Goal: Transaction & Acquisition: Purchase product/service

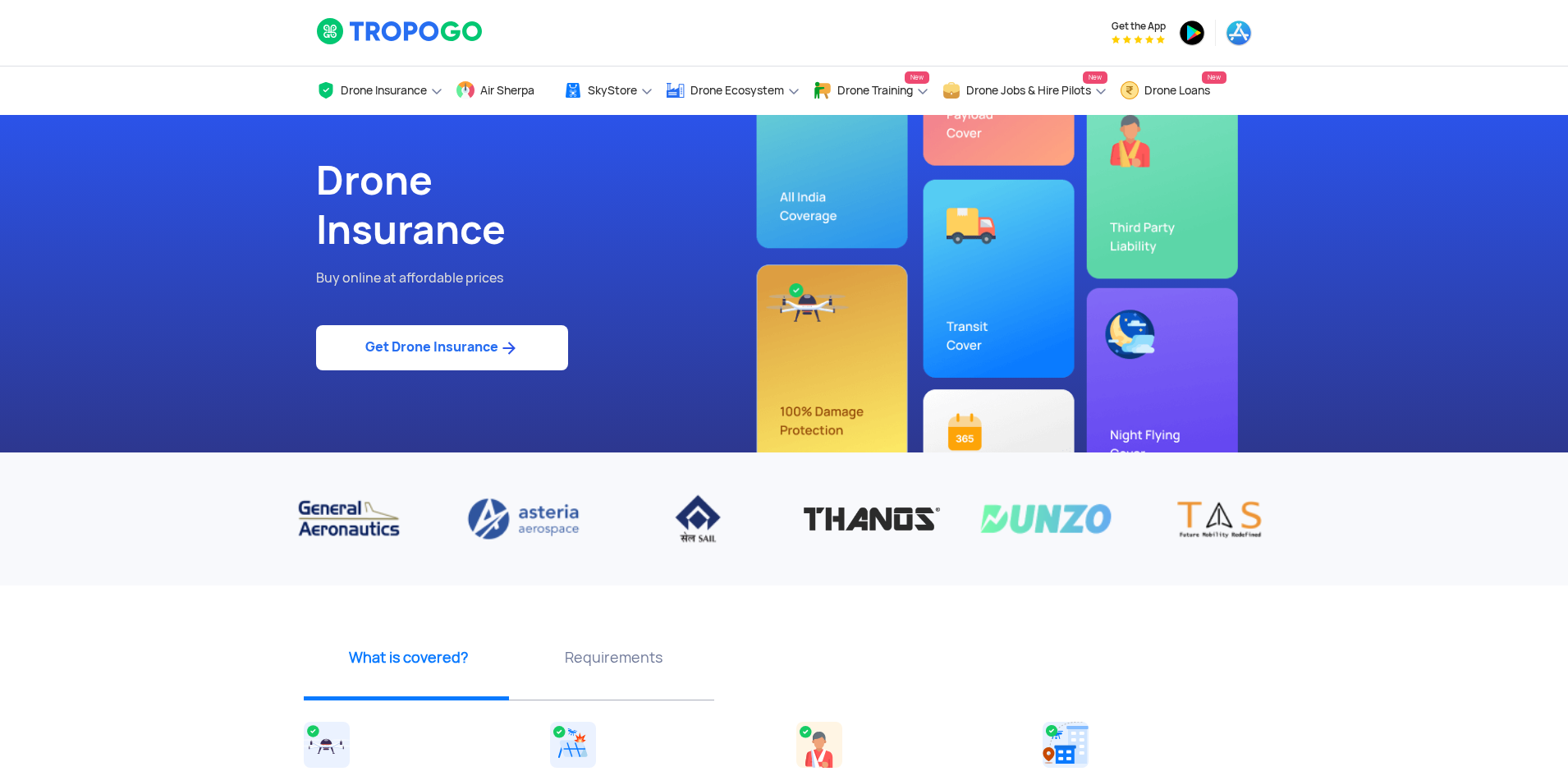
click at [512, 364] on link "Get Drone Insurance" at bounding box center [442, 348] width 252 height 46
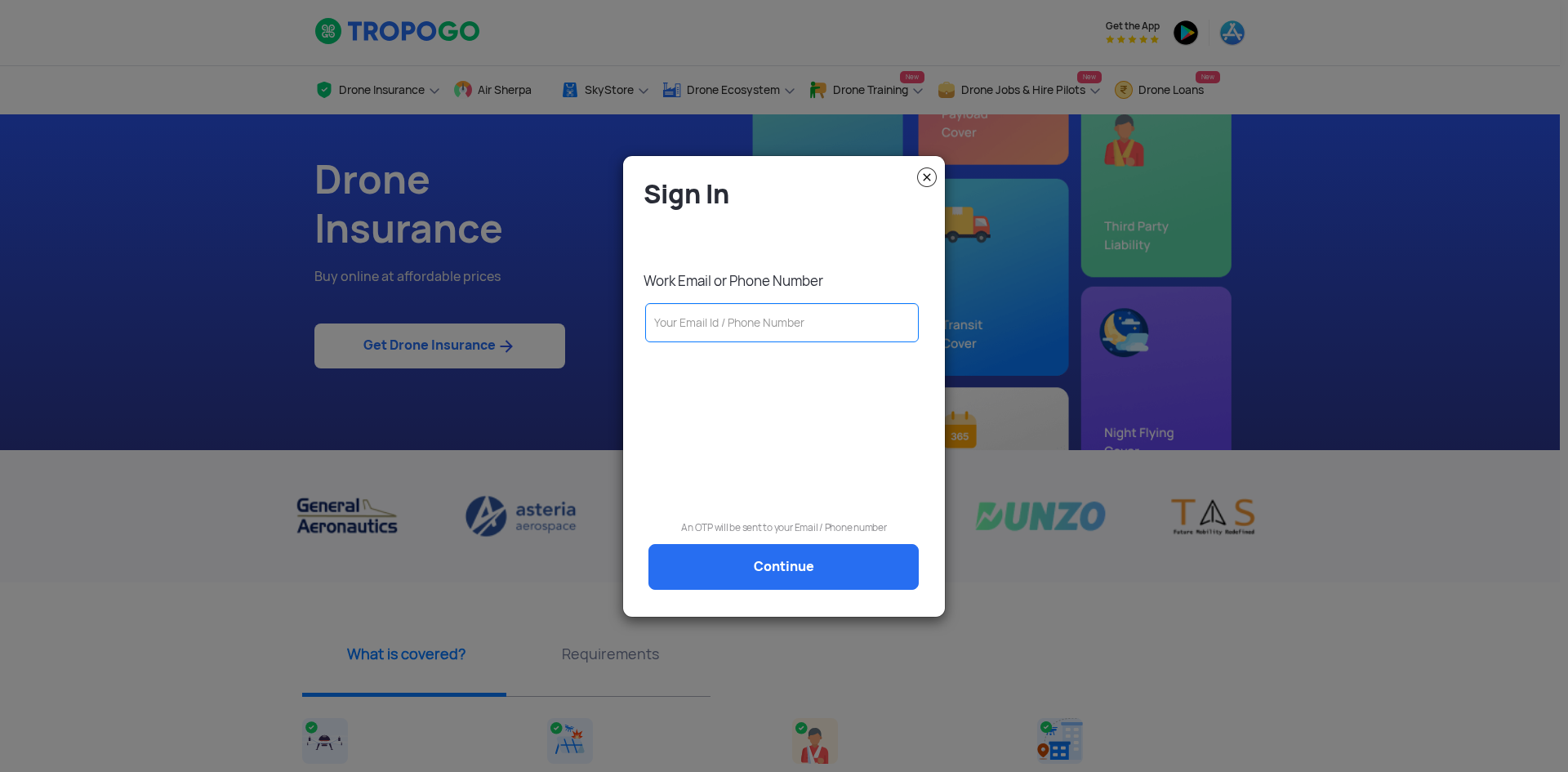
click at [759, 338] on input "text" at bounding box center [782, 323] width 274 height 40
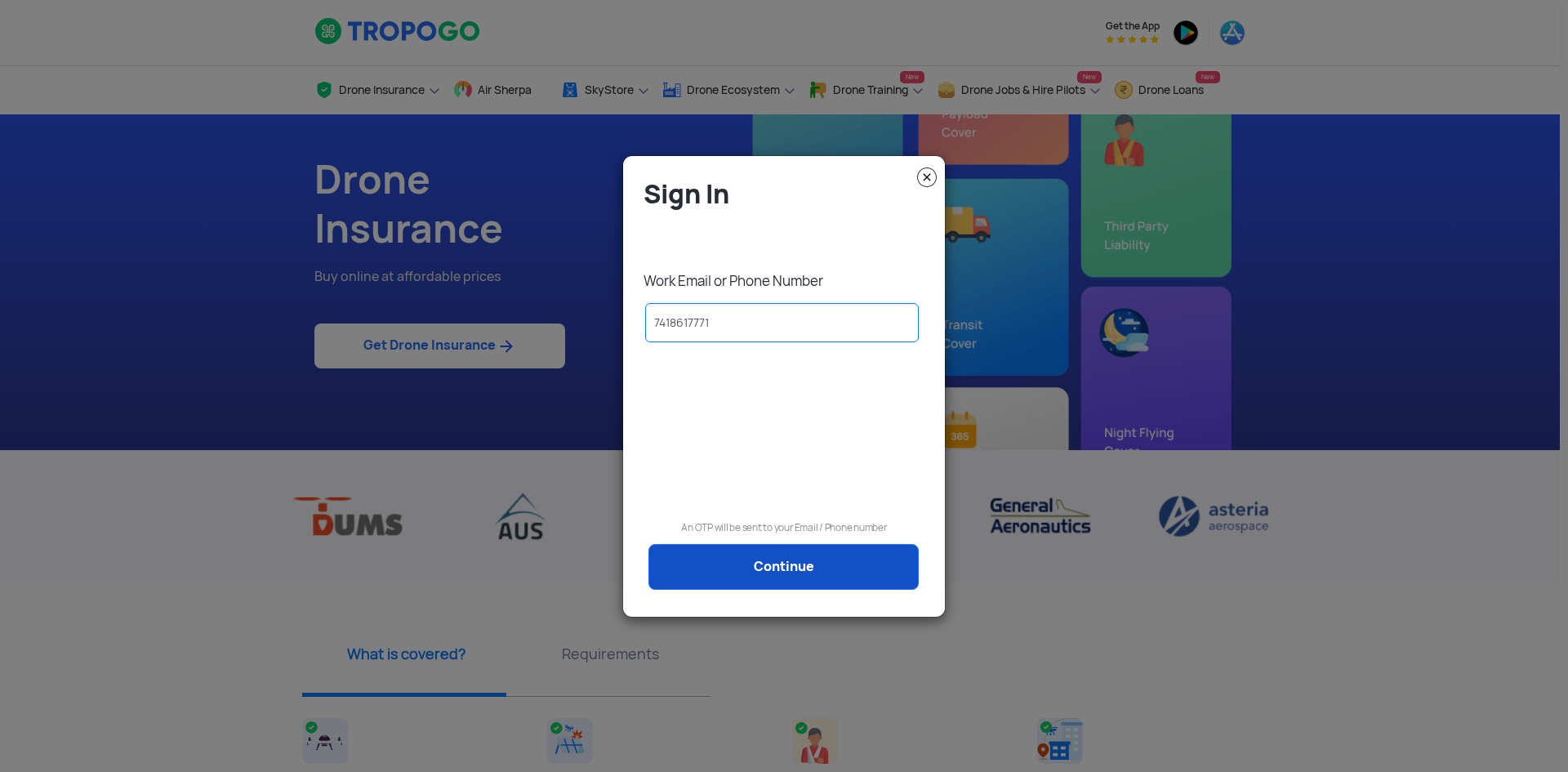
type input "7418617771"
click at [799, 562] on link "Continue" at bounding box center [784, 567] width 270 height 46
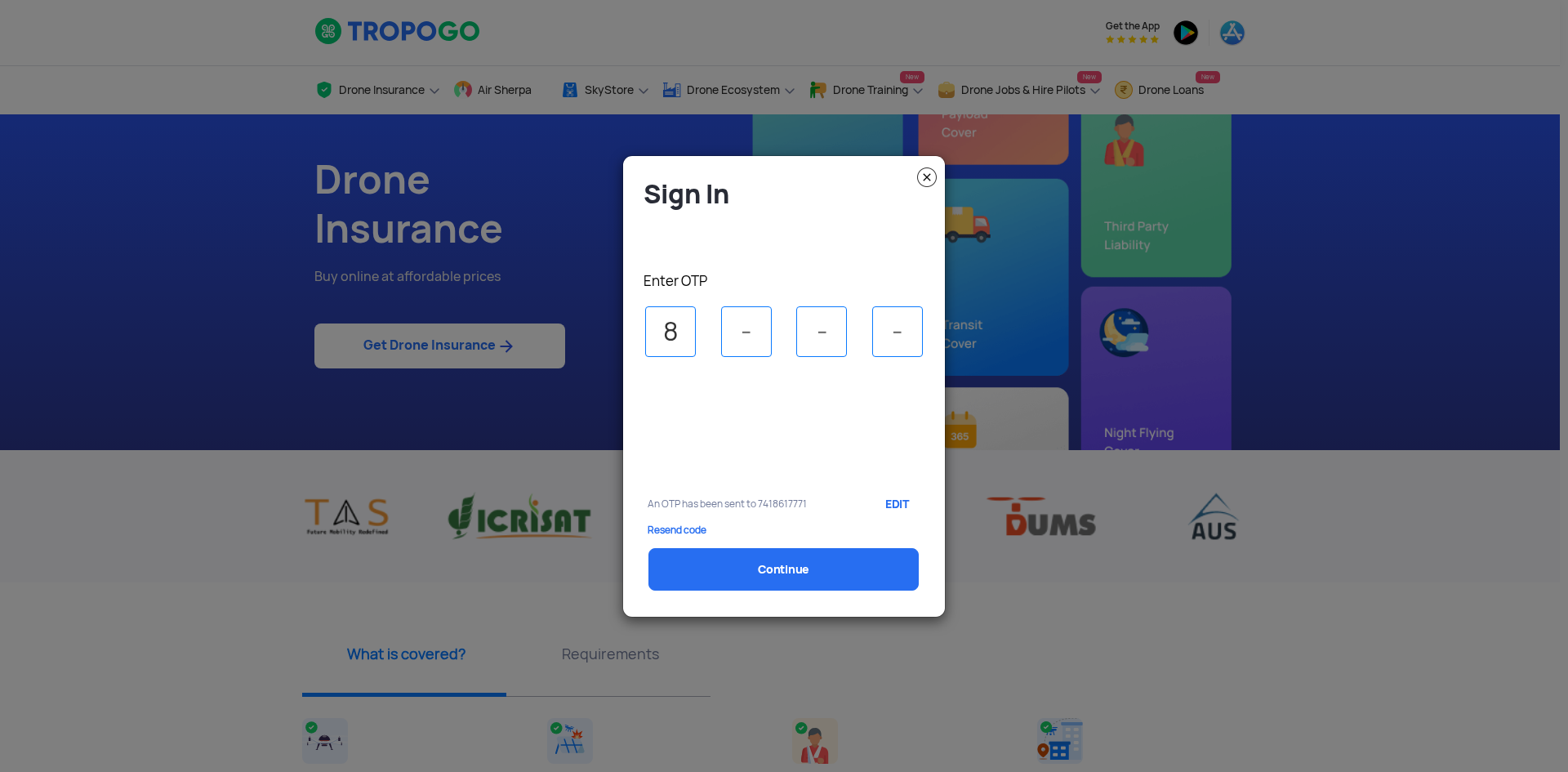
type input "8"
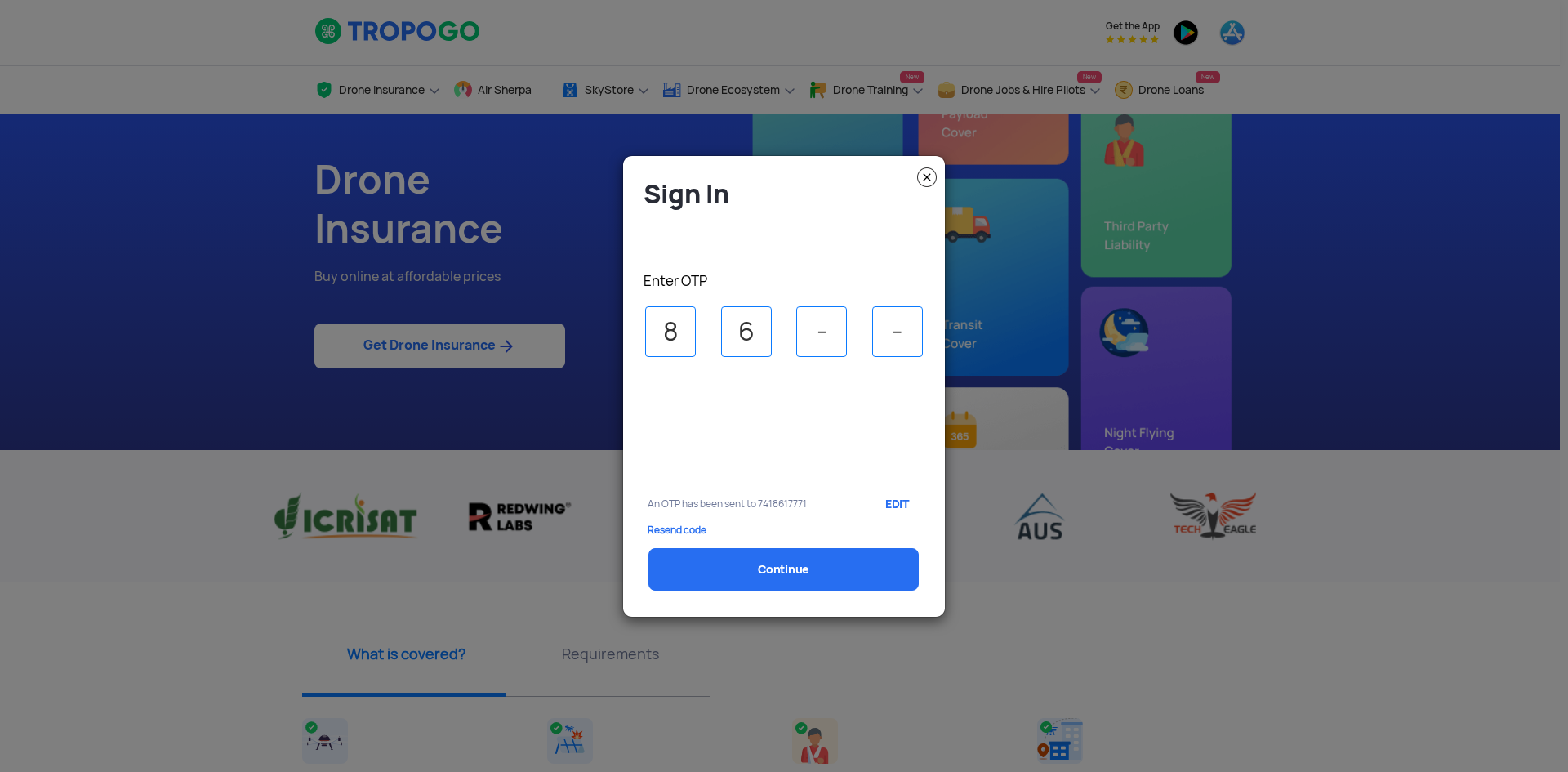
type input "6"
type input "8"
type input "4"
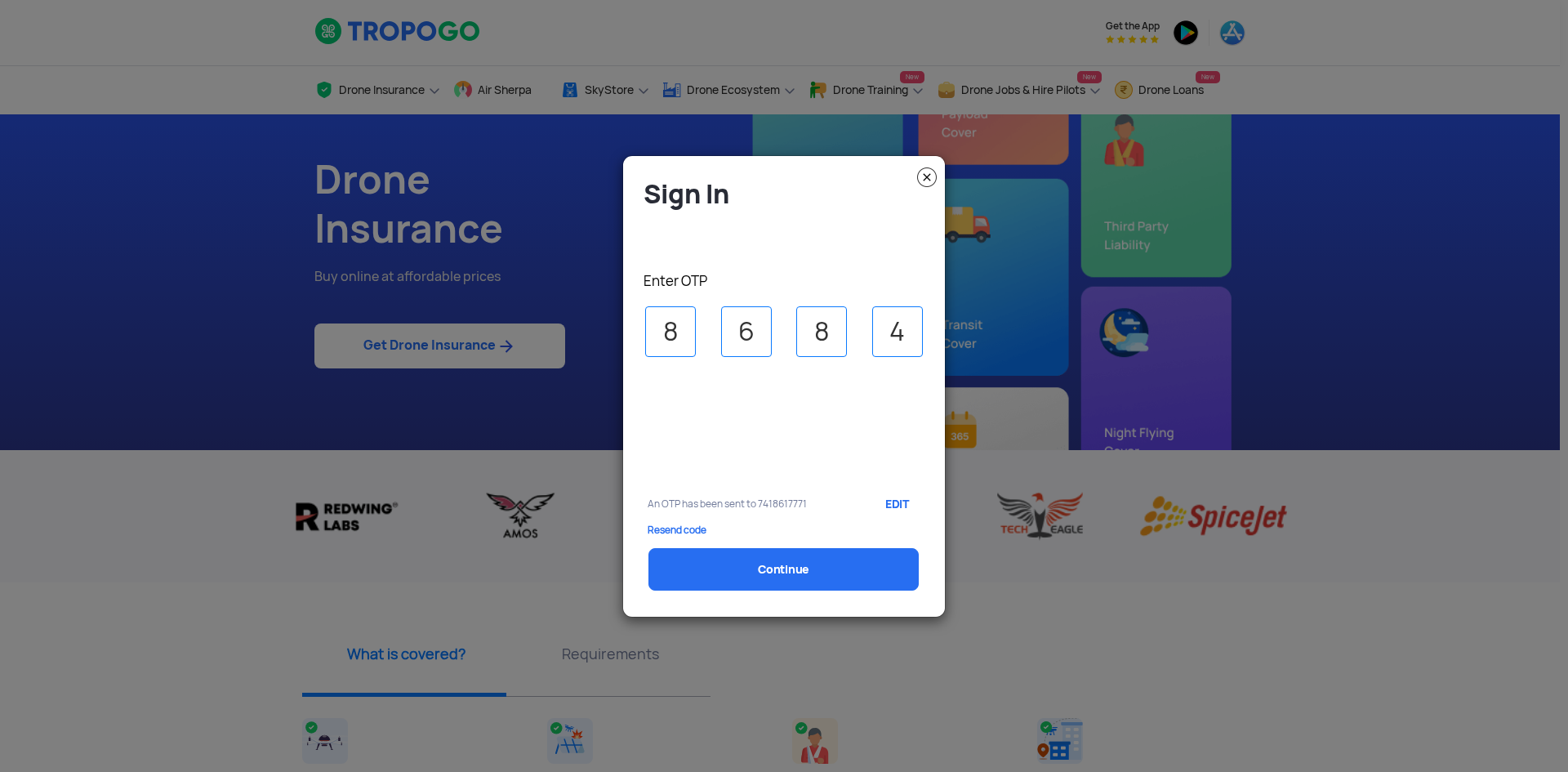
select select "1000000"
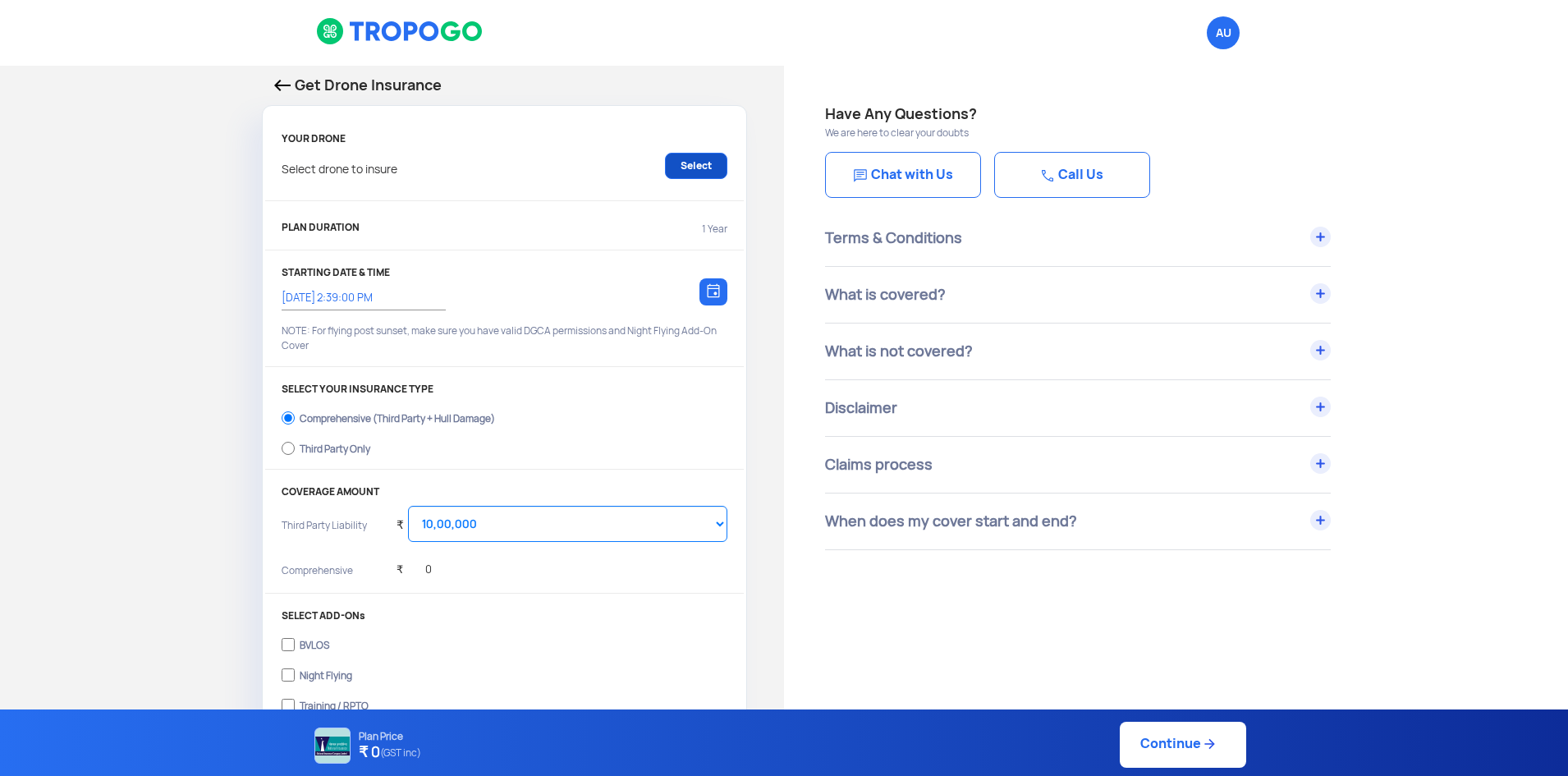
click at [710, 166] on link "Select" at bounding box center [696, 166] width 62 height 27
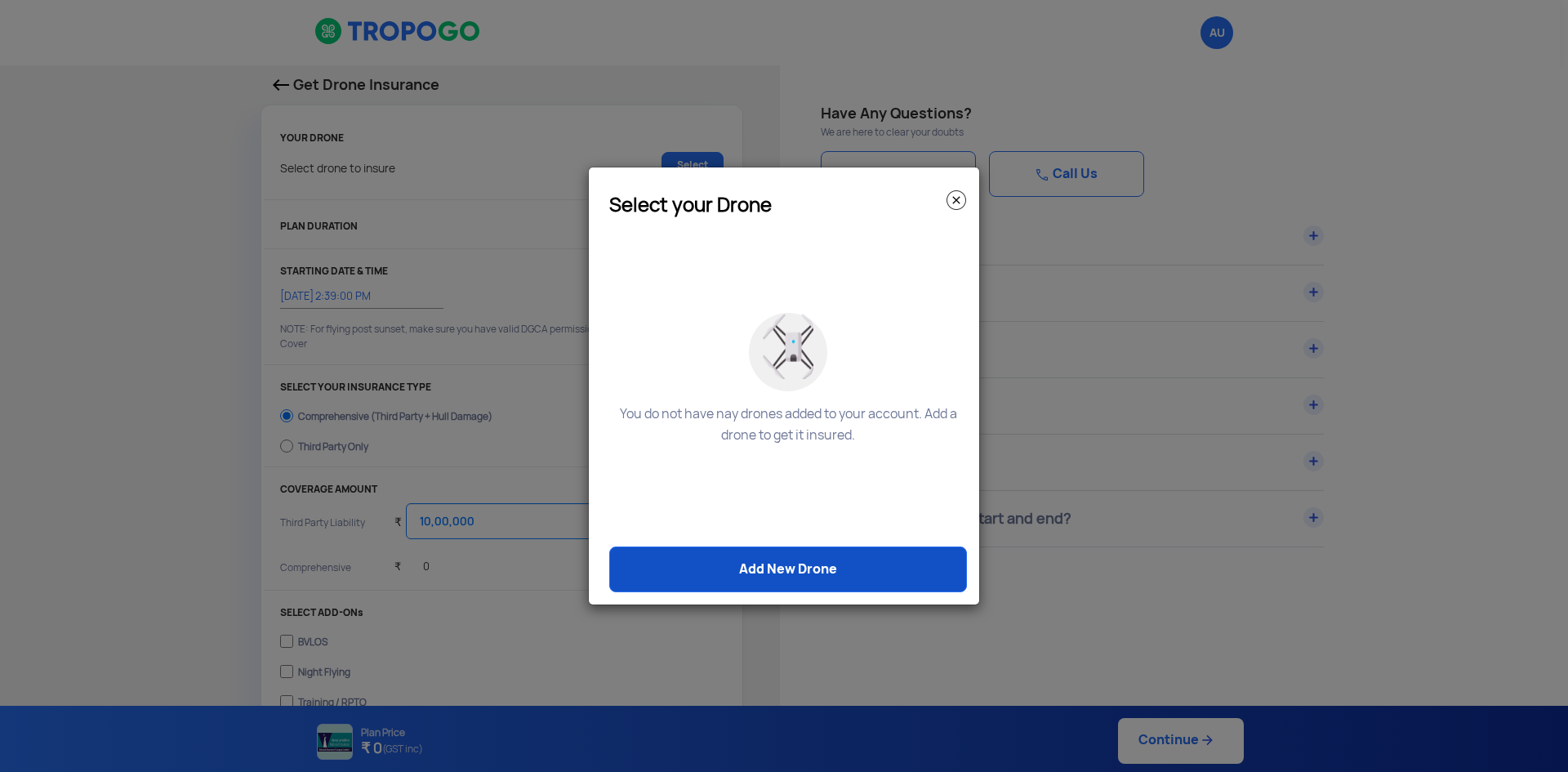
click at [844, 579] on link "Add New Drone" at bounding box center [789, 569] width 358 height 46
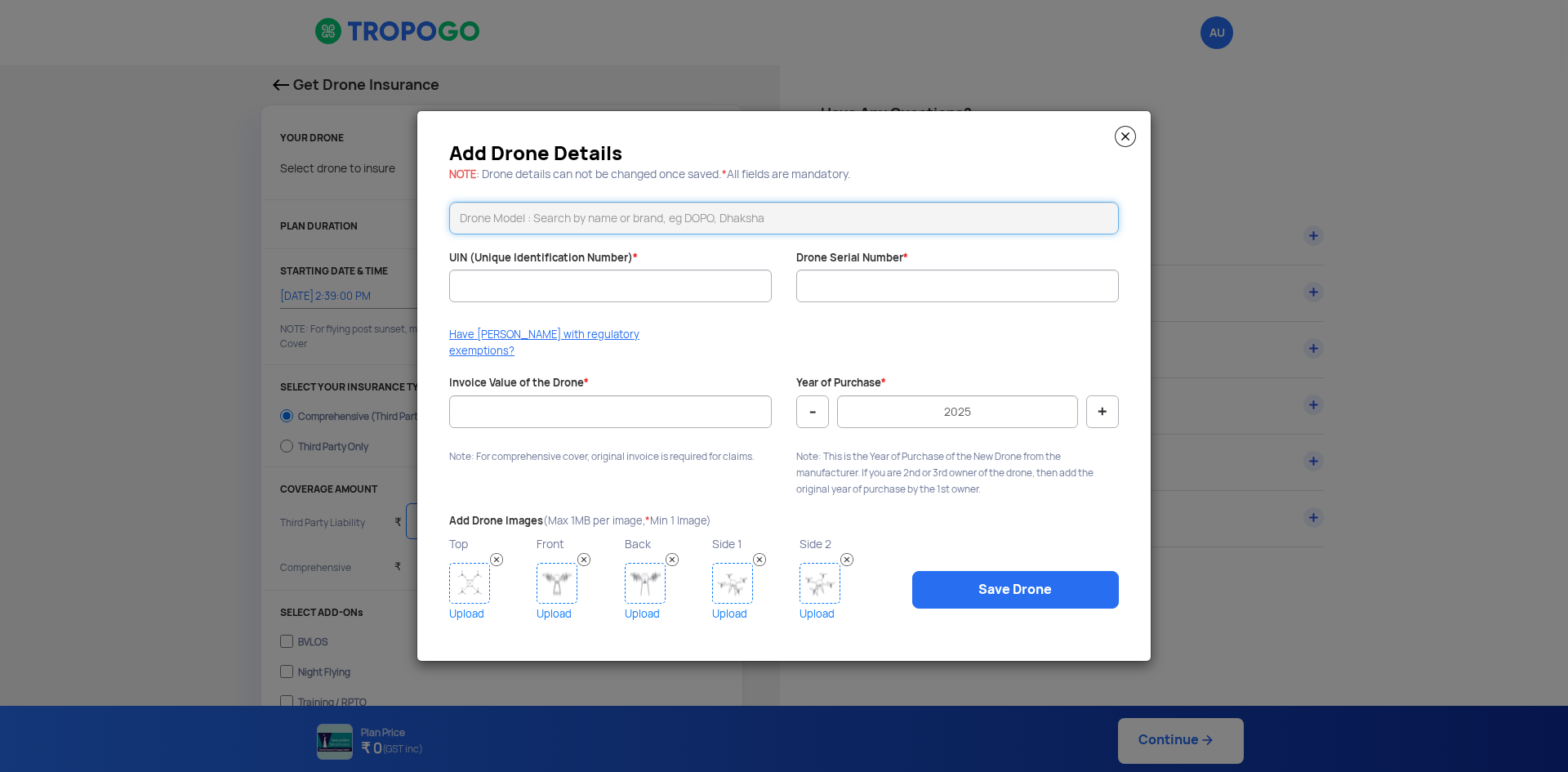
click at [709, 223] on input "text" at bounding box center [784, 218] width 670 height 33
click at [683, 269] on li "Magic Myna Hexa Agri Pro" at bounding box center [784, 254] width 668 height 37
type input "Magic Myna Hexa Agri Pro"
click at [672, 292] on input "UIN (Unique Identification Number) *" at bounding box center [611, 286] width 323 height 33
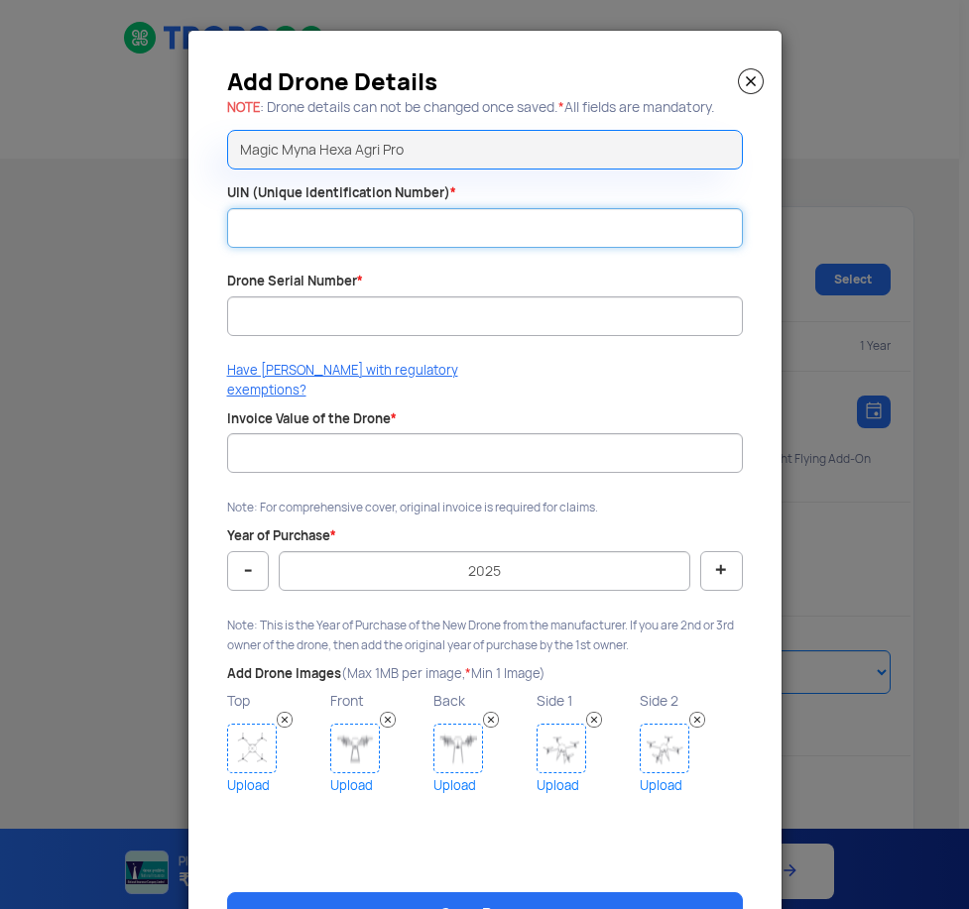
click at [510, 224] on input "UIN (Unique Identification Number) *" at bounding box center [484, 228] width 515 height 40
type input "UB202500057TC"
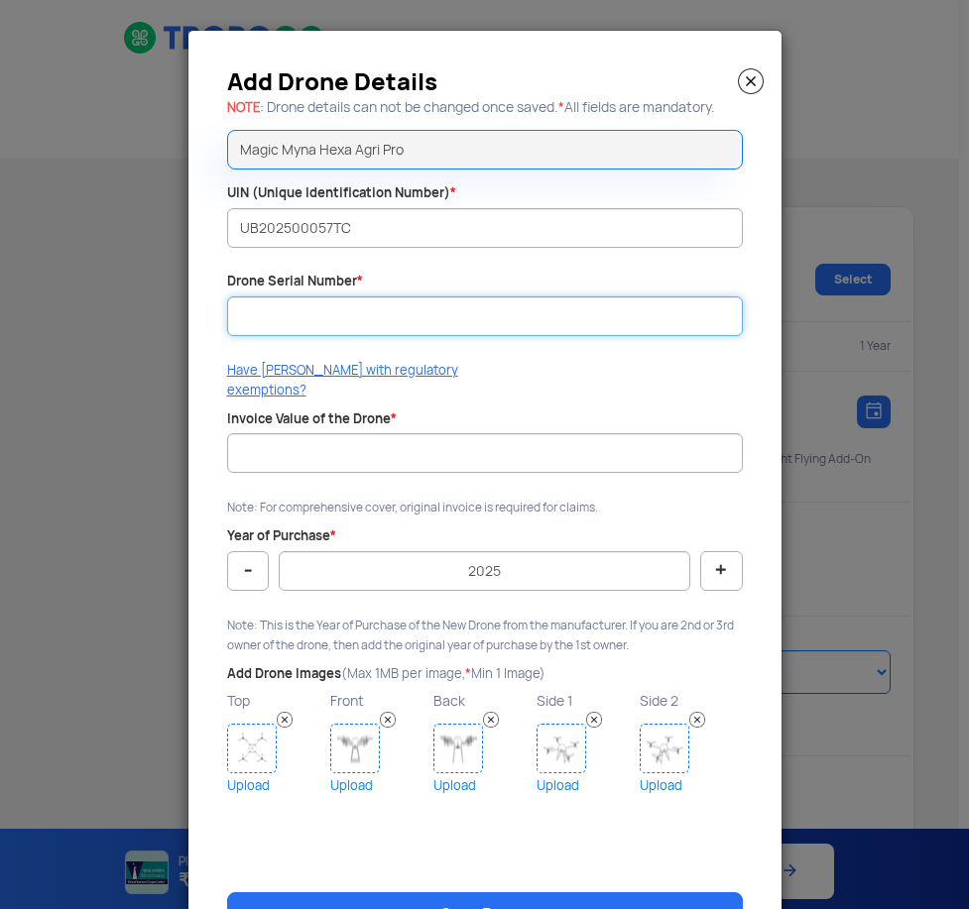
click at [306, 311] on input "Drone Serial Number *" at bounding box center [484, 316] width 515 height 40
type input "MMAHPE100021"
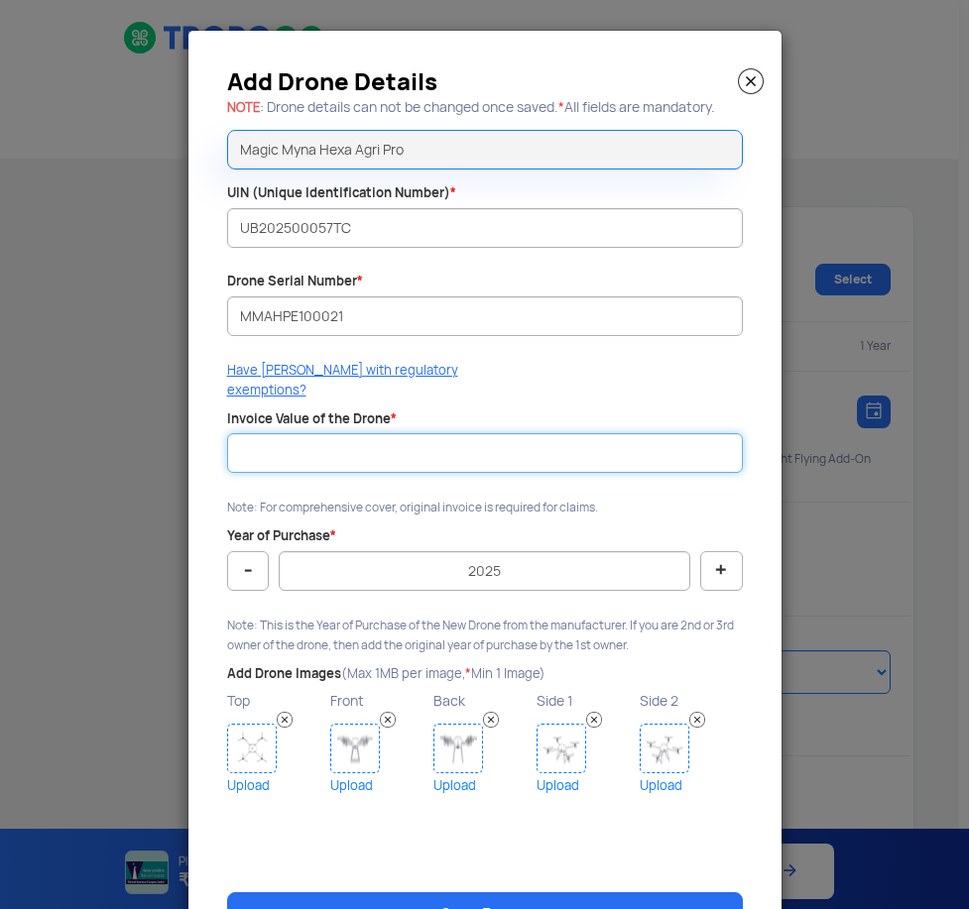
click at [434, 442] on input "Invoice Value of the Drone *" at bounding box center [484, 453] width 515 height 40
type input "486465"
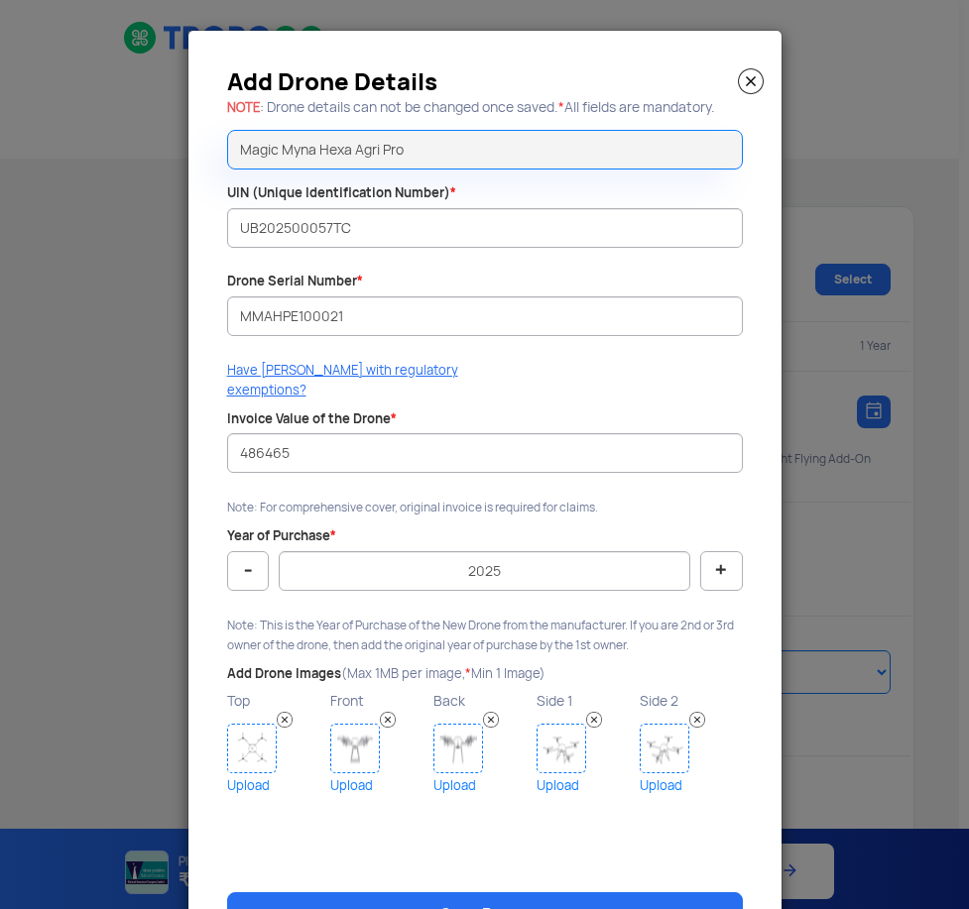
click at [252, 773] on link "Upload" at bounding box center [276, 785] width 98 height 25
click at [243, 751] on img at bounding box center [252, 749] width 50 height 50
click at [353, 724] on img at bounding box center [355, 749] width 50 height 50
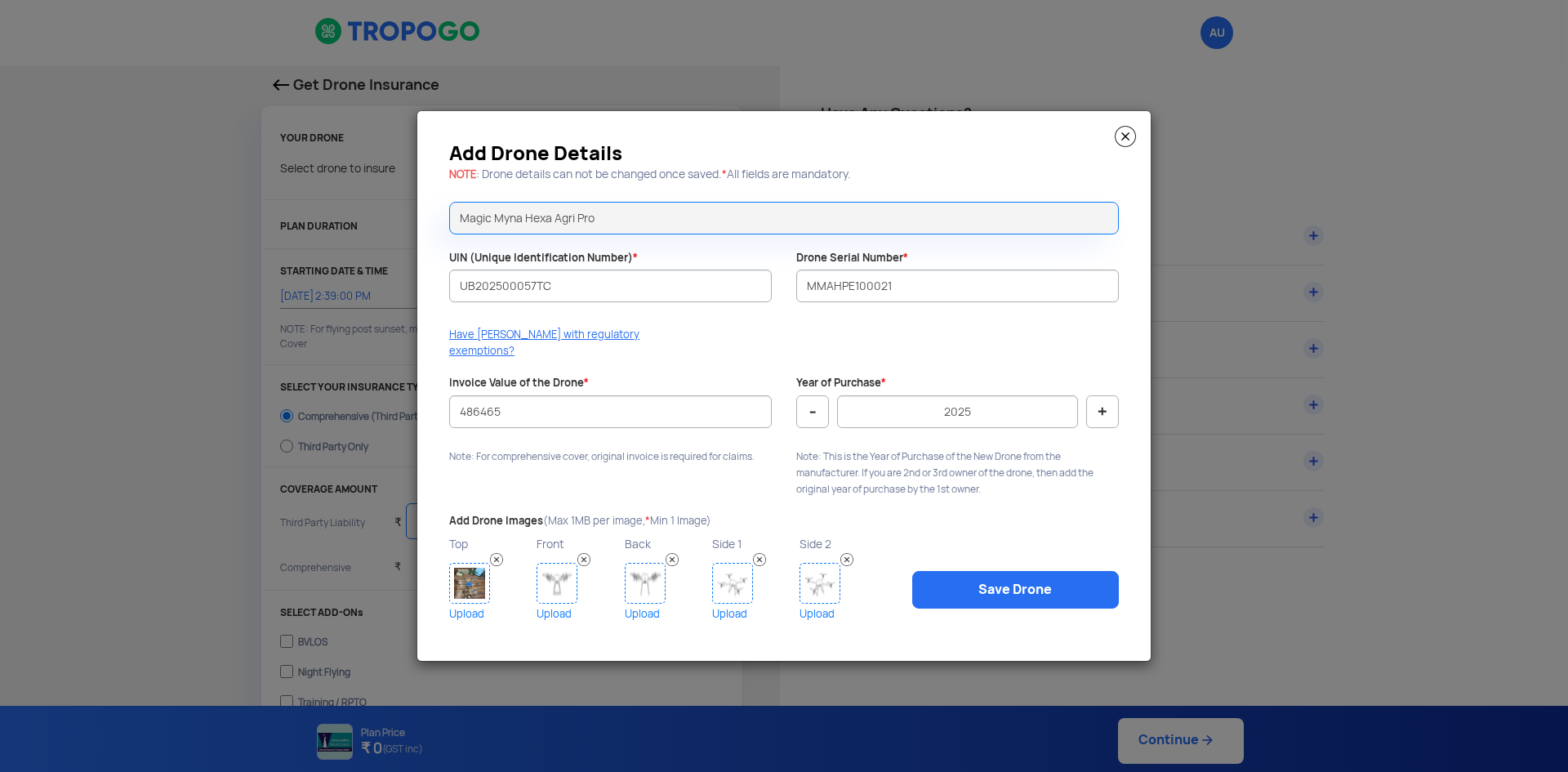
click at [557, 581] on img at bounding box center [557, 583] width 41 height 41
click at [557, 592] on img at bounding box center [557, 583] width 41 height 41
click at [644, 604] on link "Upload" at bounding box center [666, 614] width 83 height 21
click at [735, 604] on link "Upload" at bounding box center [753, 614] width 83 height 21
click at [828, 571] on img at bounding box center [821, 583] width 41 height 41
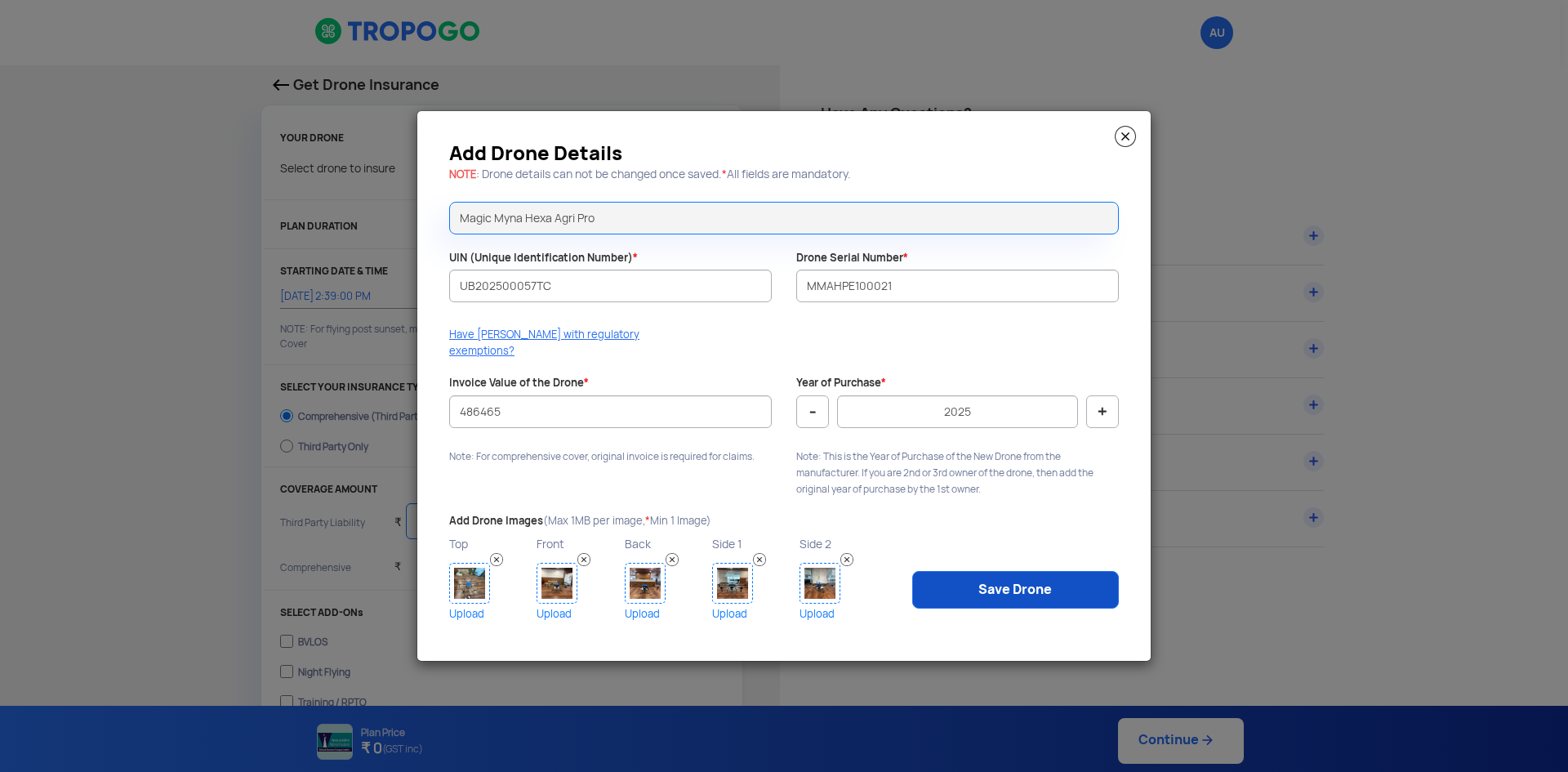
click at [1025, 588] on link "Save Drone" at bounding box center [1015, 590] width 207 height 38
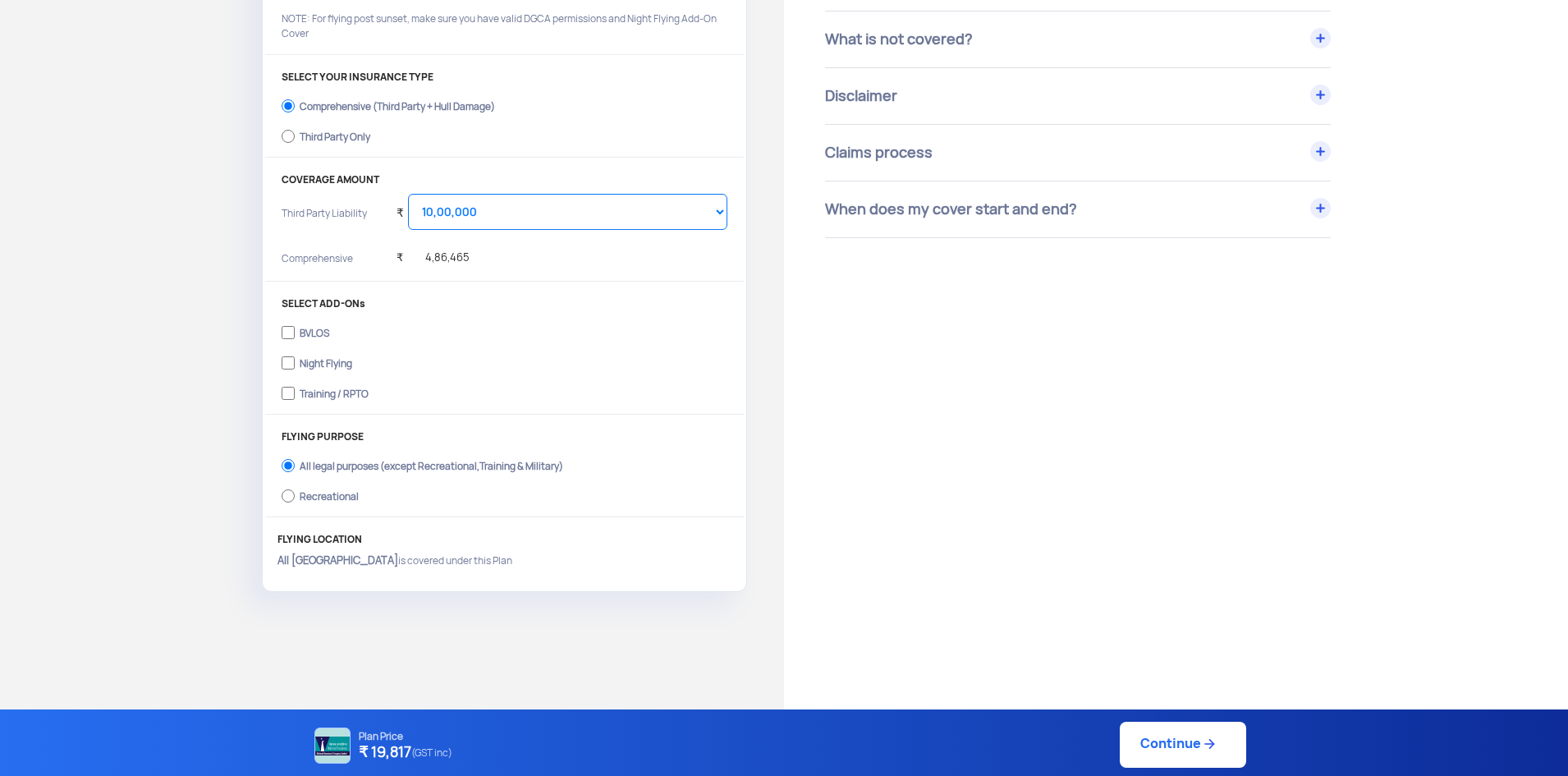
scroll to position [329, 0]
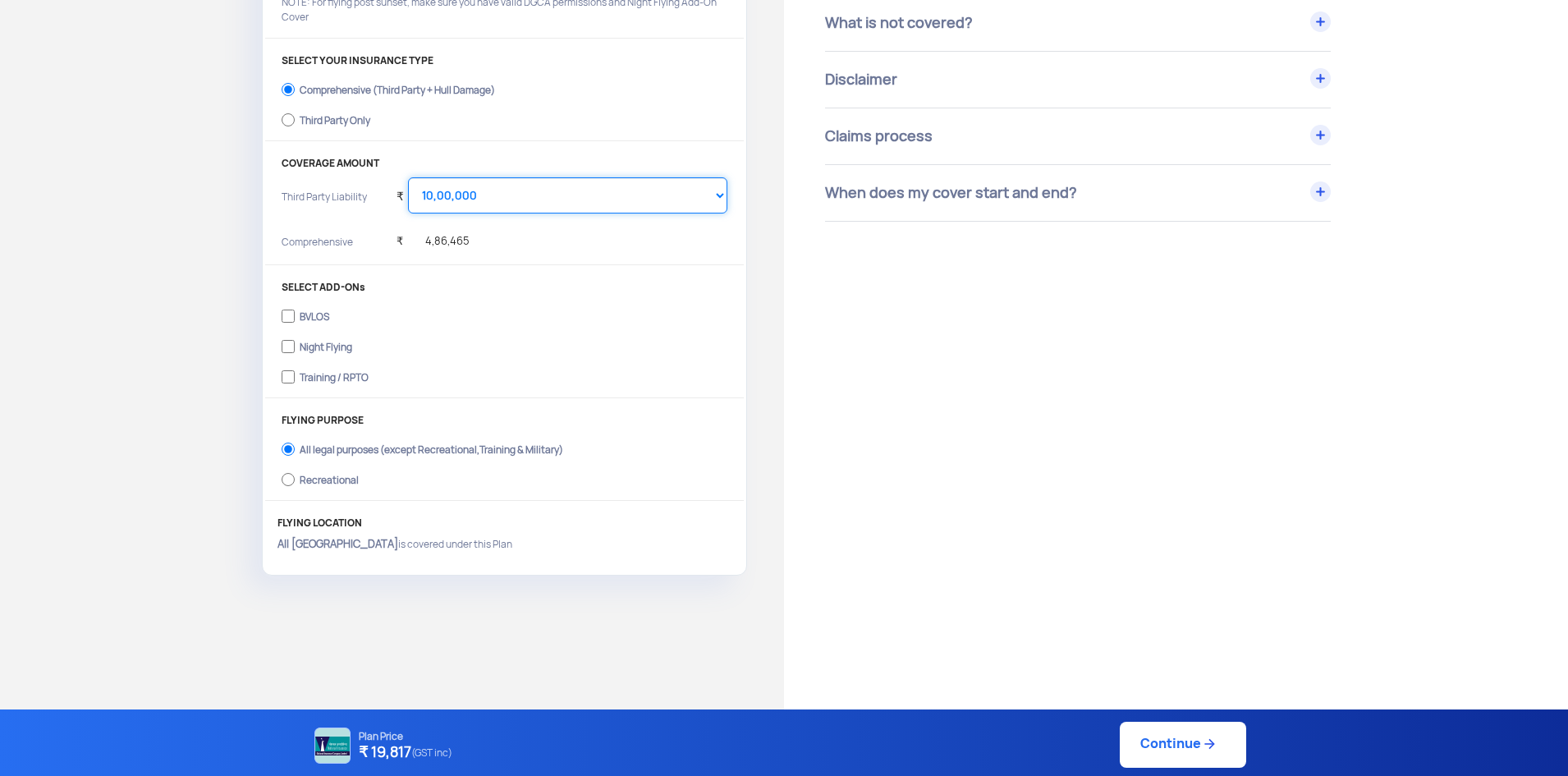
click at [692, 195] on select "Select Amount 10,00,000 15,00,000 20,00,000 25,00,000 30,00,000 35,00,000 40,00…" at bounding box center [568, 195] width 320 height 36
click at [320, 229] on div "Comprehensive ₹ 4,86,465" at bounding box center [504, 243] width 446 height 33
click at [314, 122] on div "Third Party Only" at bounding box center [335, 118] width 70 height 7
click at [295, 122] on input "Third Party Only" at bounding box center [288, 120] width 13 height 23
radio input "true"
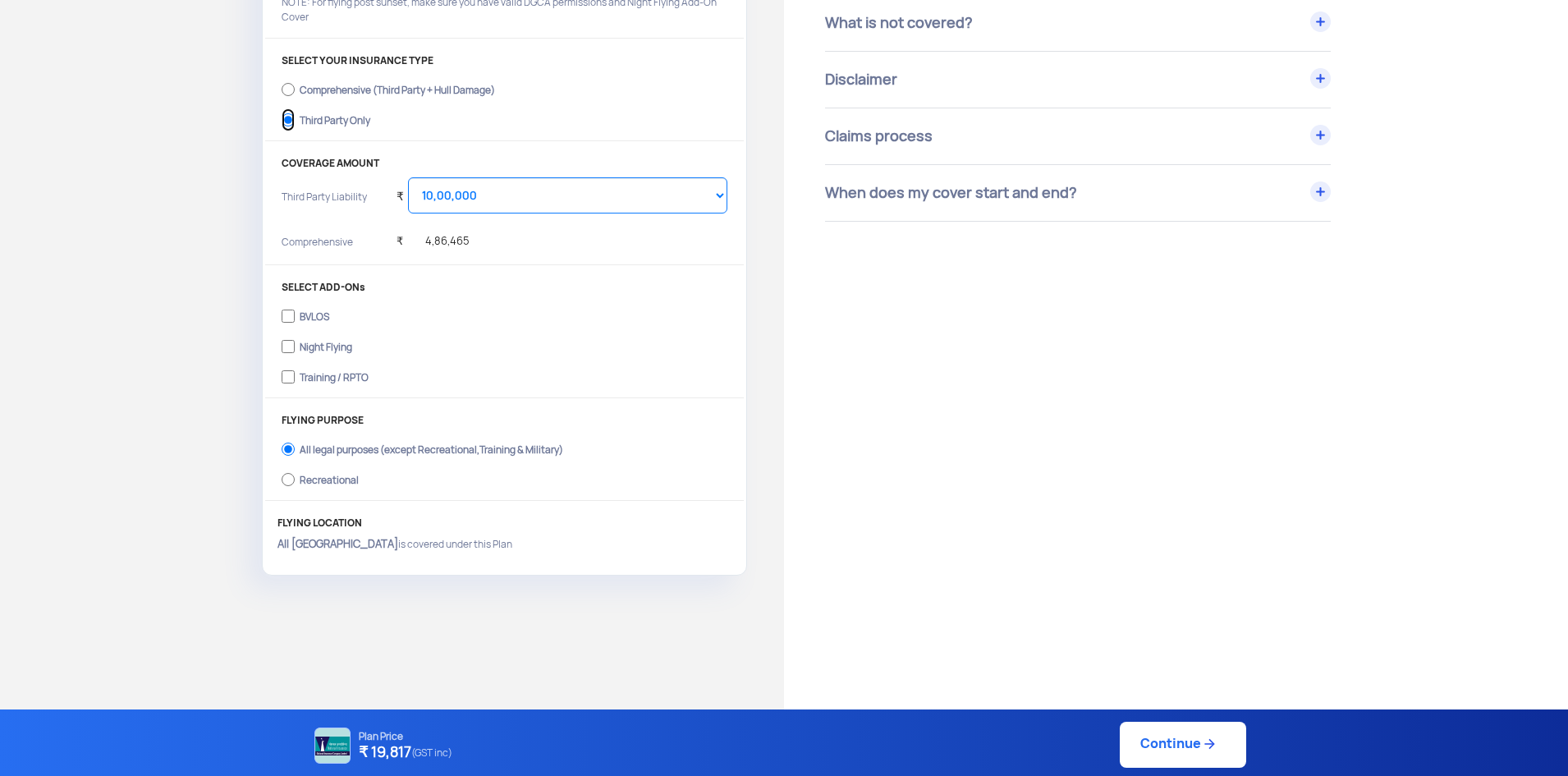
select select "2000000"
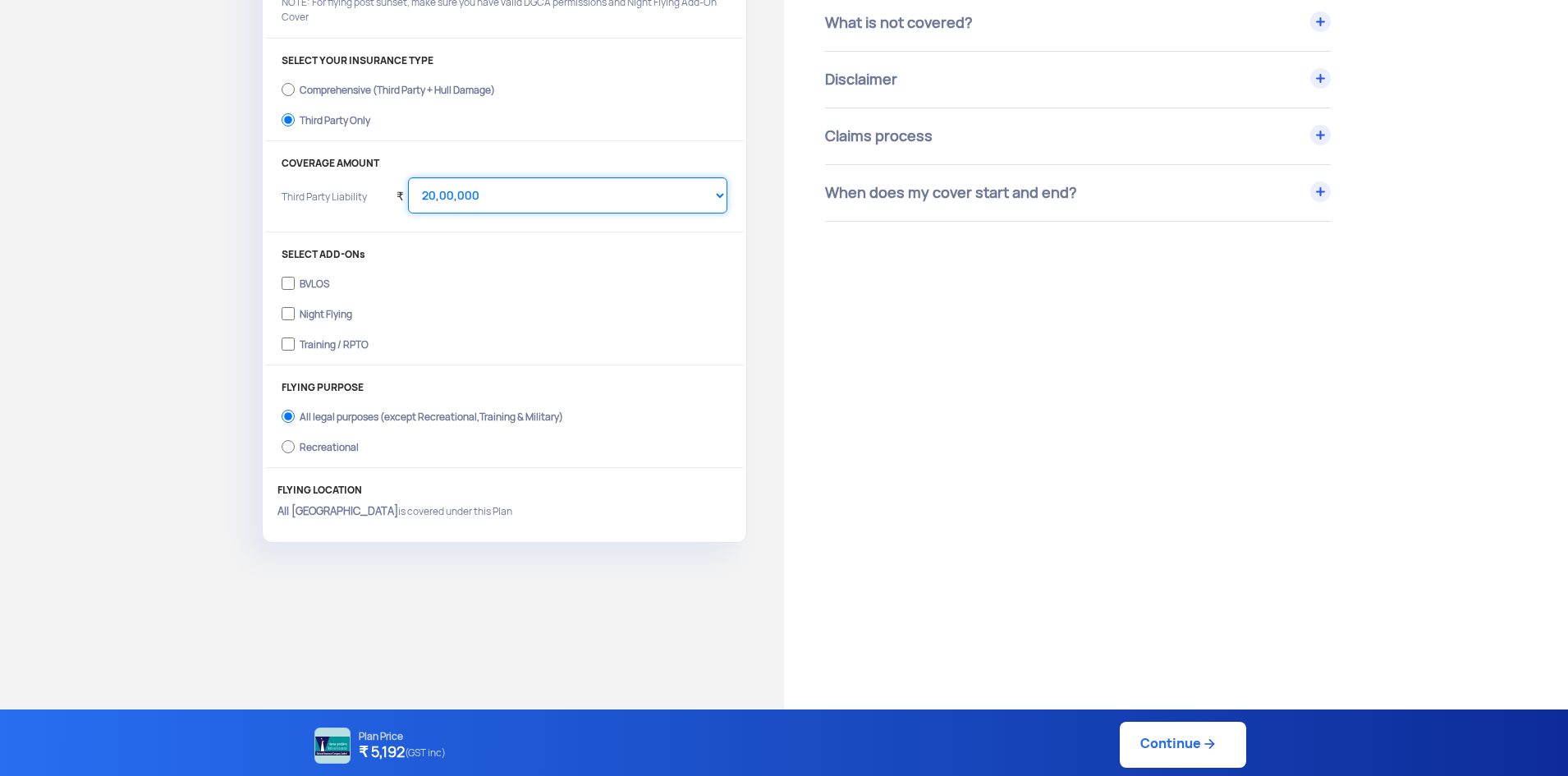
click at [509, 205] on select "Select Amount 20,00,000 25,00,000 30,00,000 35,00,000 40,00,000" at bounding box center [568, 195] width 320 height 36
click at [326, 207] on p "Third Party Liability" at bounding box center [333, 208] width 103 height 37
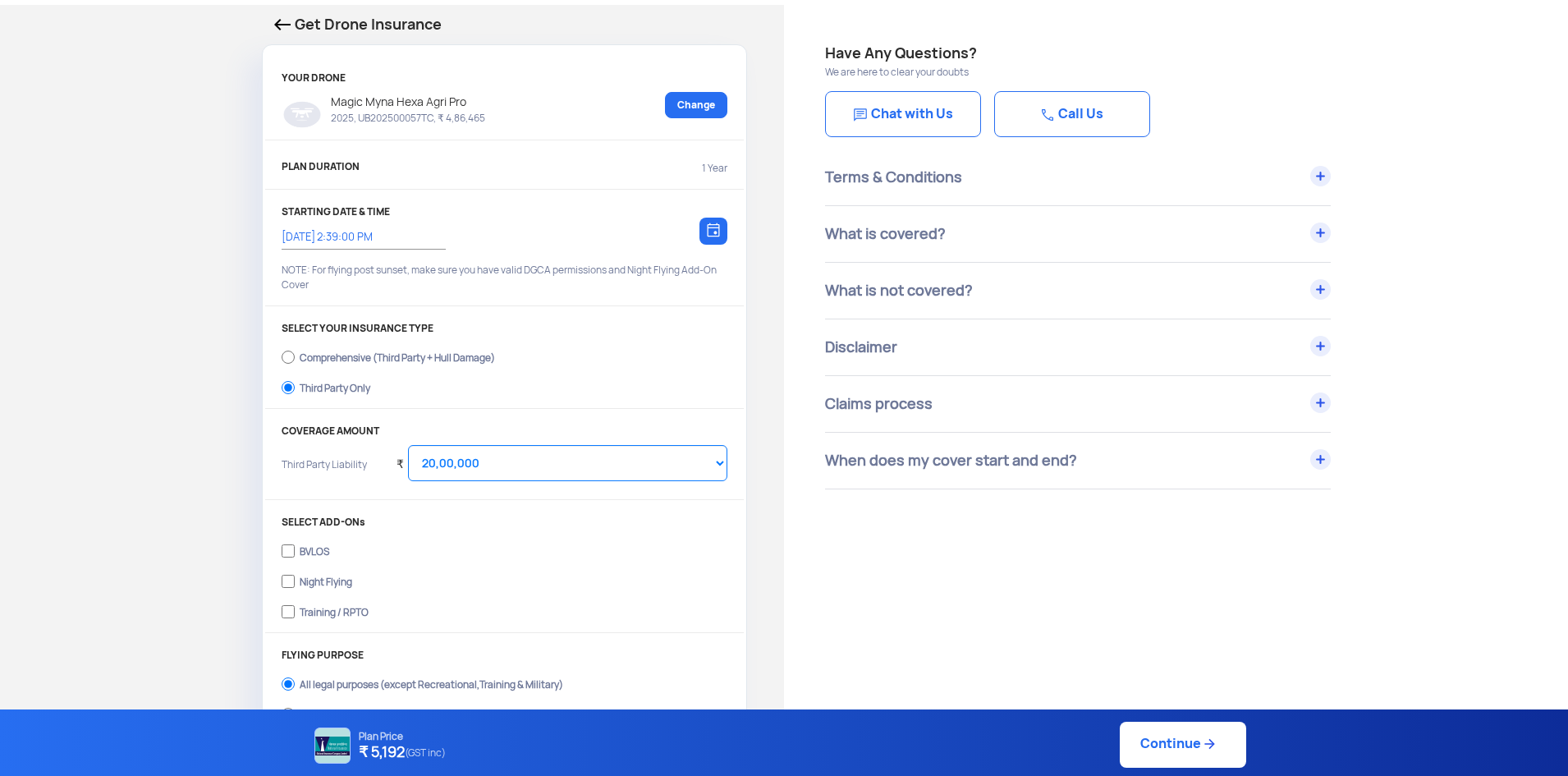
scroll to position [0, 0]
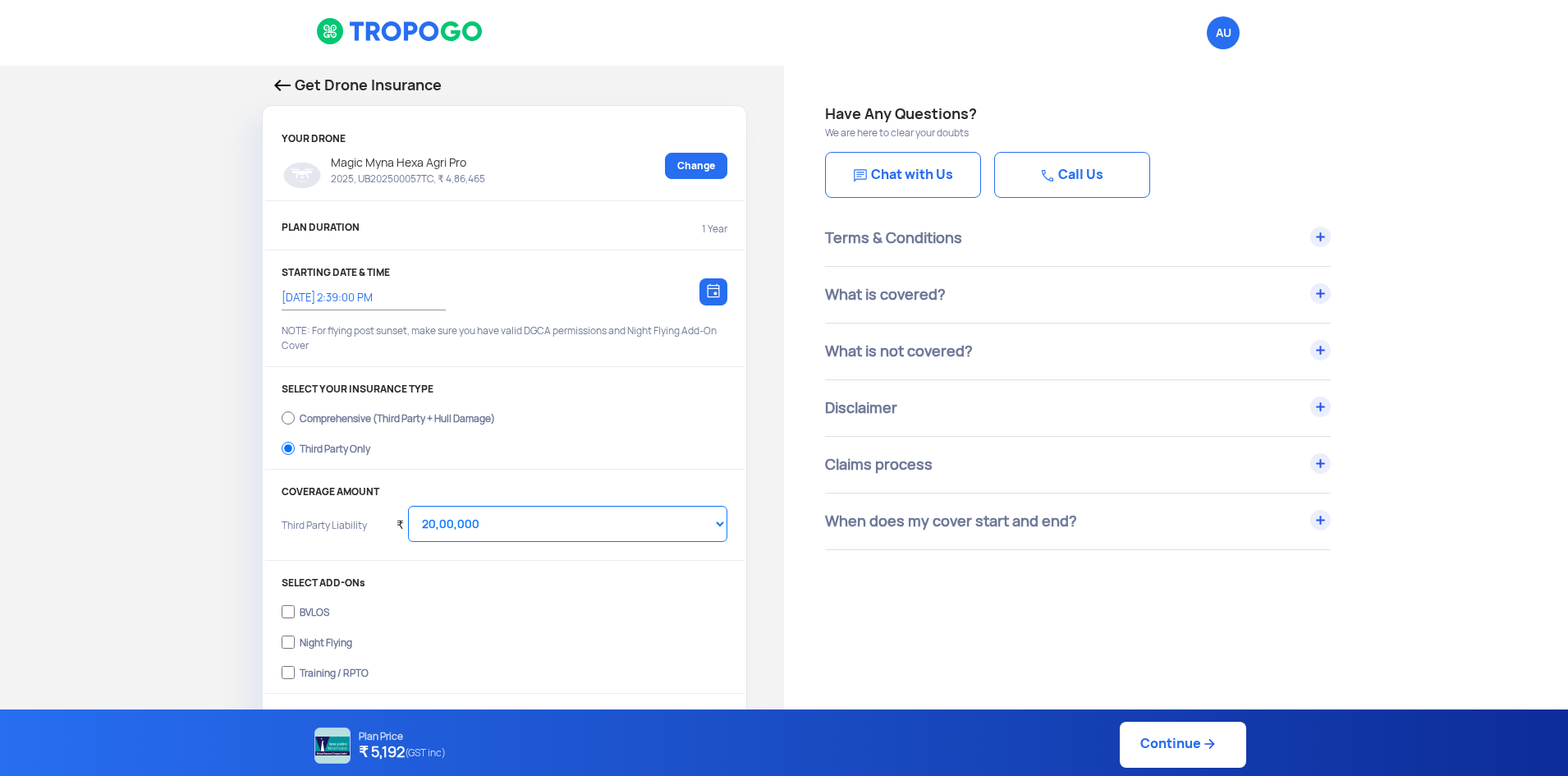
click at [669, 225] on div "PLAN DURATION 1 Year" at bounding box center [504, 231] width 446 height 27
click at [397, 235] on div "PLAN DURATION 1 Year" at bounding box center [504, 231] width 446 height 27
click at [307, 236] on p "PLAN DURATION" at bounding box center [321, 229] width 78 height 15
click at [678, 504] on div "COVERAGE AMOUNT Third Party Liability ₹ Select Amount 20,00,000 25,00,000 30,00…" at bounding box center [504, 523] width 479 height 75
click at [683, 522] on select "Select Amount 20,00,000 25,00,000 30,00,000 35,00,000 40,00,000" at bounding box center [568, 524] width 320 height 36
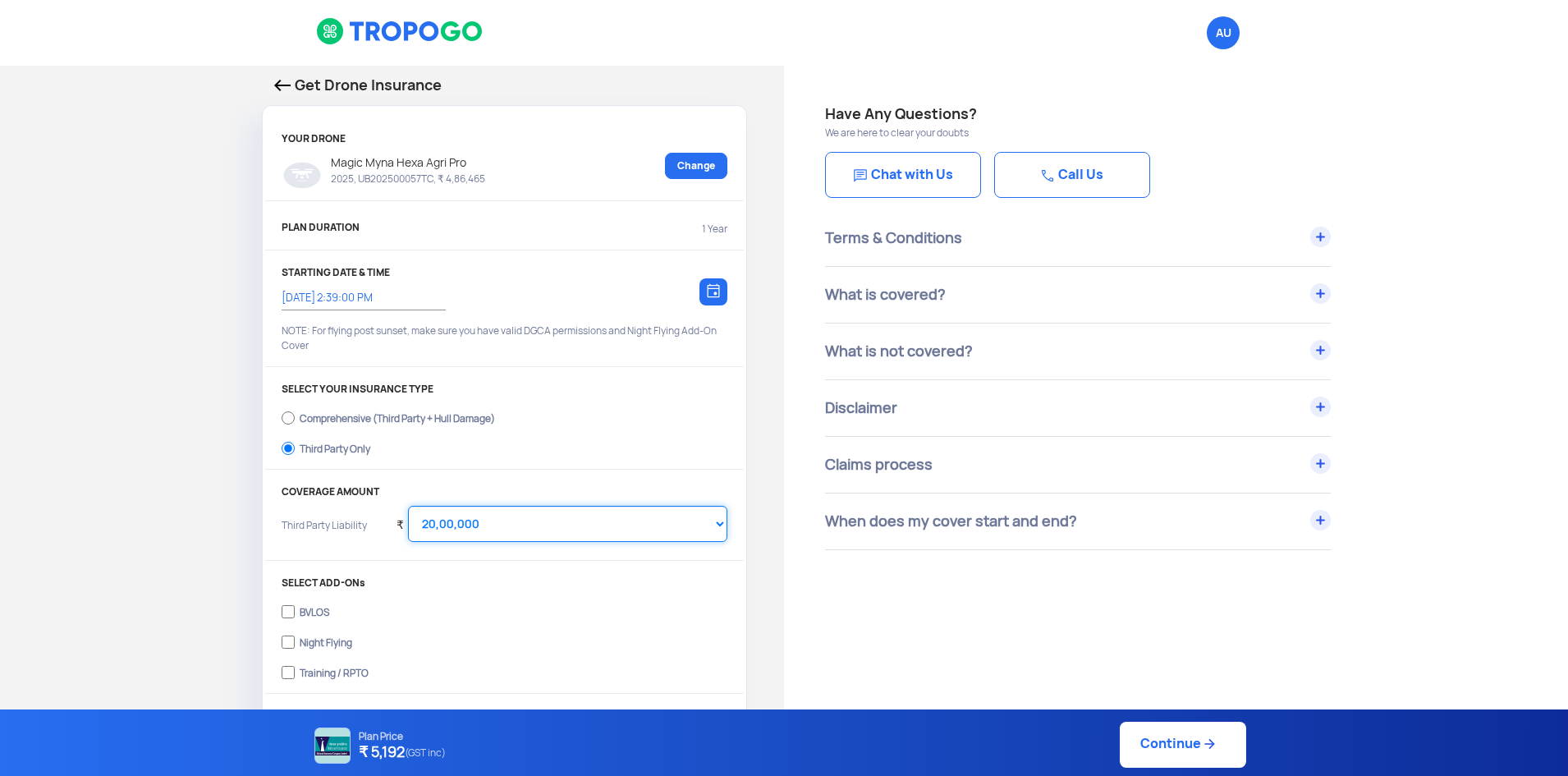
click at [549, 522] on select "Select Amount 20,00,000 25,00,000 30,00,000 35,00,000 40,00,000" at bounding box center [568, 524] width 320 height 36
click at [370, 420] on div "Comprehensive (Third Party + Hull Damage)" at bounding box center [398, 417] width 195 height 7
click at [295, 423] on input "Comprehensive (Third Party + Hull Damage)" at bounding box center [288, 418] width 13 height 23
radio input "true"
click at [464, 566] on div "₹ 4,86,465" at bounding box center [433, 565] width 73 height 46
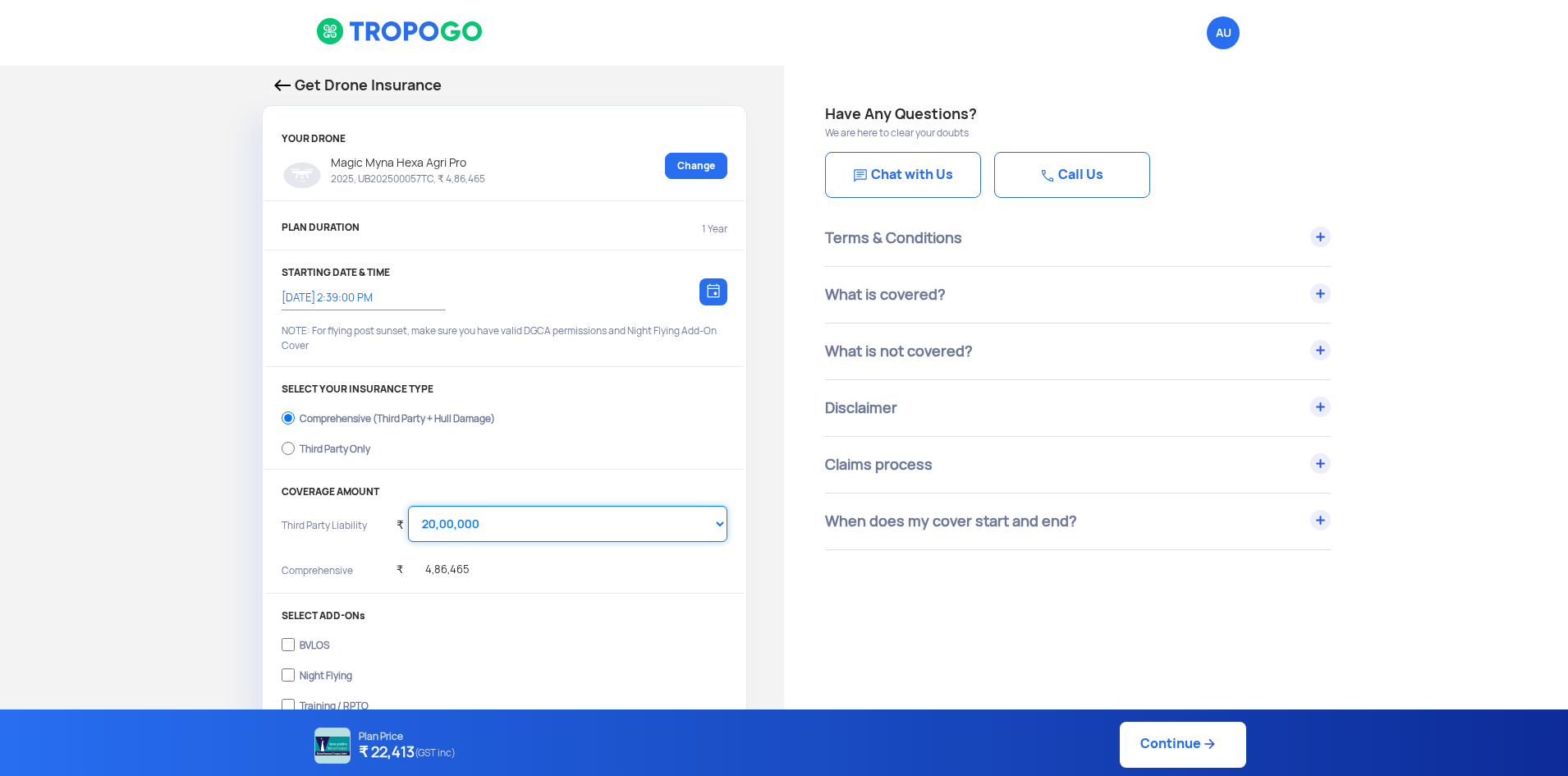
click at [516, 523] on select "Select Amount 10,00,000 15,00,000 20,00,000 25,00,000 30,00,000 35,00,000 40,00…" at bounding box center [568, 524] width 320 height 36
click at [639, 409] on label "Comprehensive (Third Party + Hull Damage)" at bounding box center [504, 417] width 446 height 27
click at [295, 409] on input "Comprehensive (Third Party + Hull Damage)" at bounding box center [288, 418] width 13 height 23
click at [707, 163] on link "Change" at bounding box center [696, 166] width 62 height 27
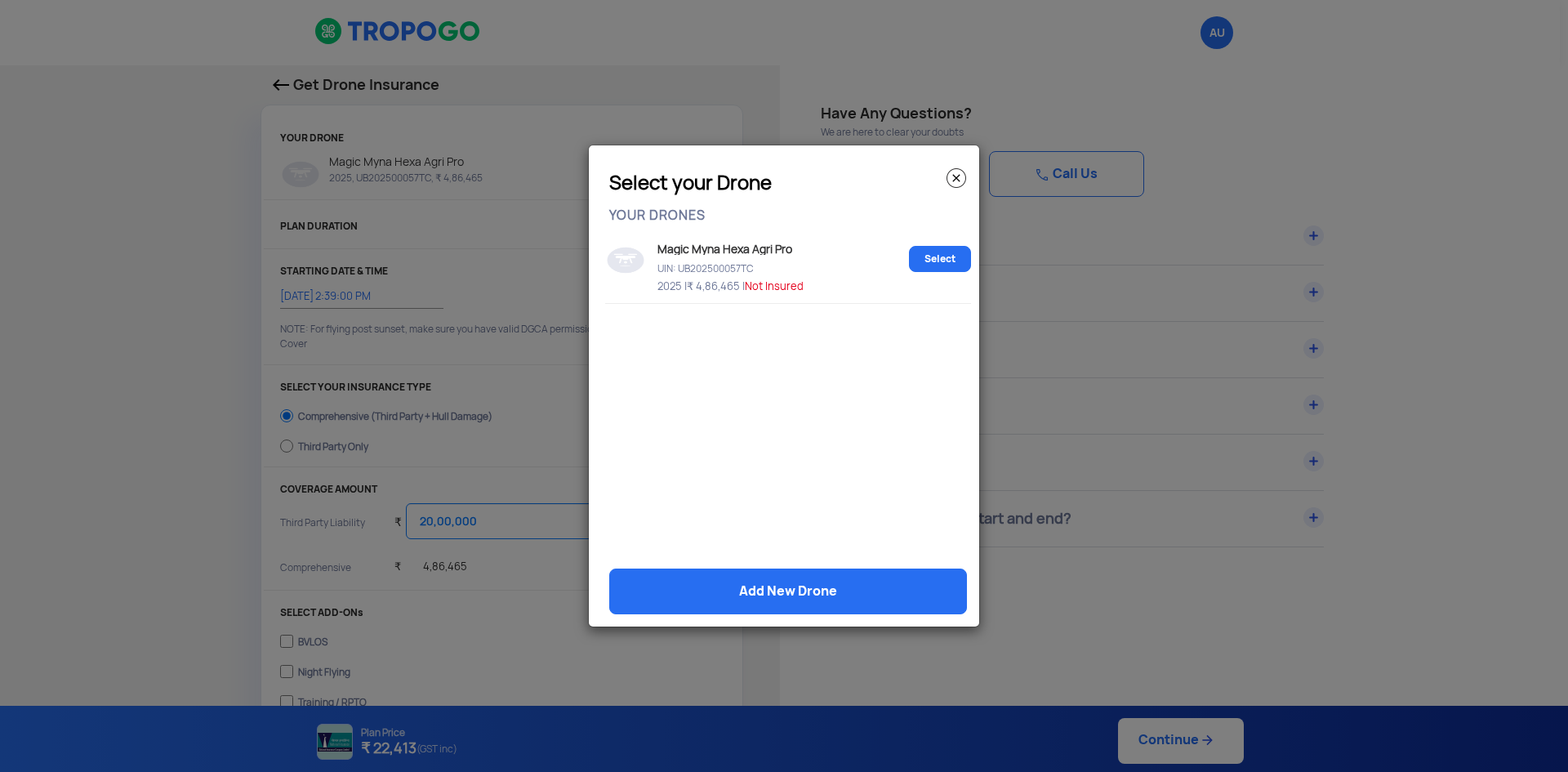
click at [780, 281] on span "Not Insured" at bounding box center [774, 286] width 59 height 14
click at [929, 269] on link "Select" at bounding box center [939, 259] width 62 height 26
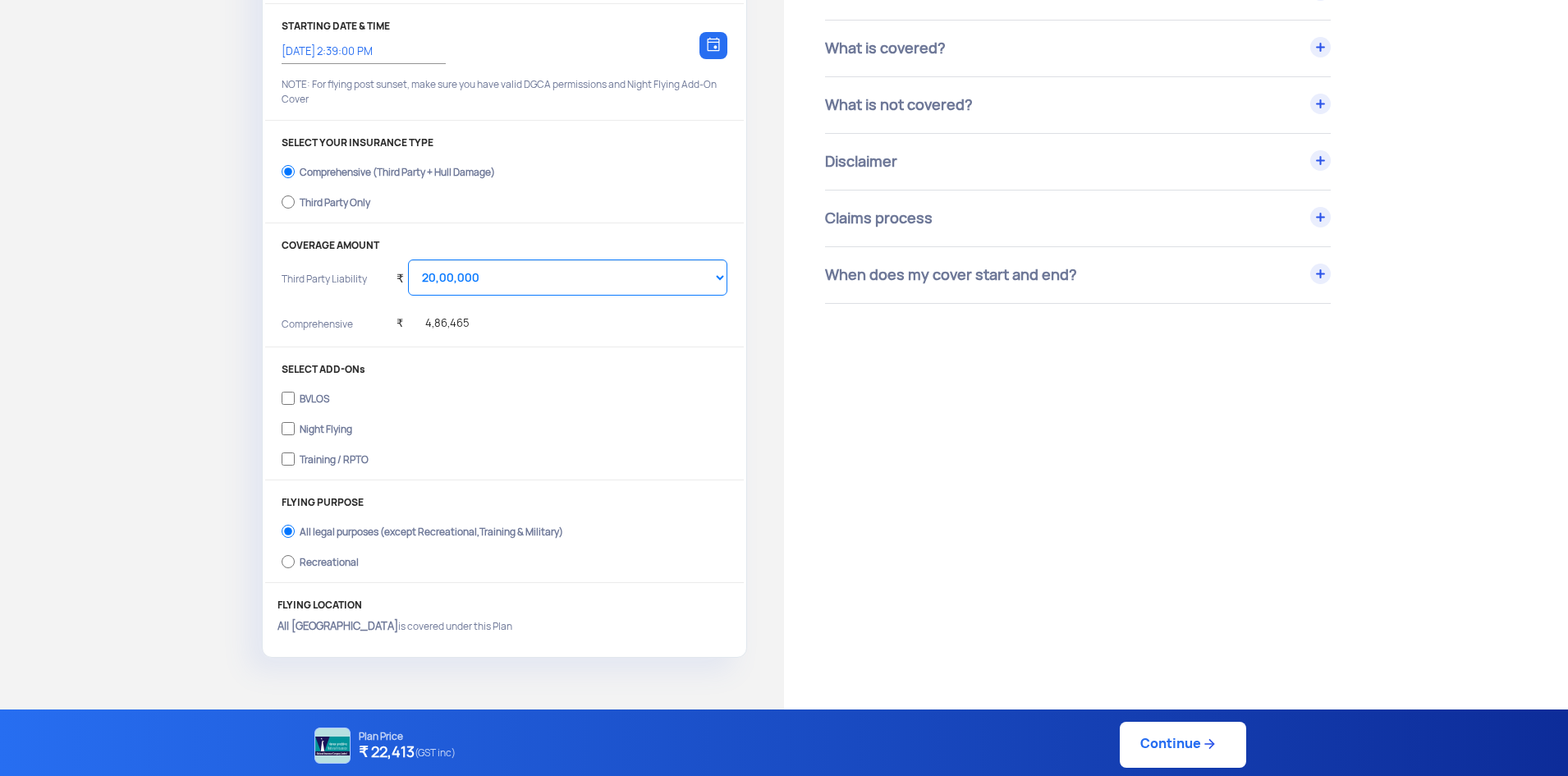
scroll to position [164, 0]
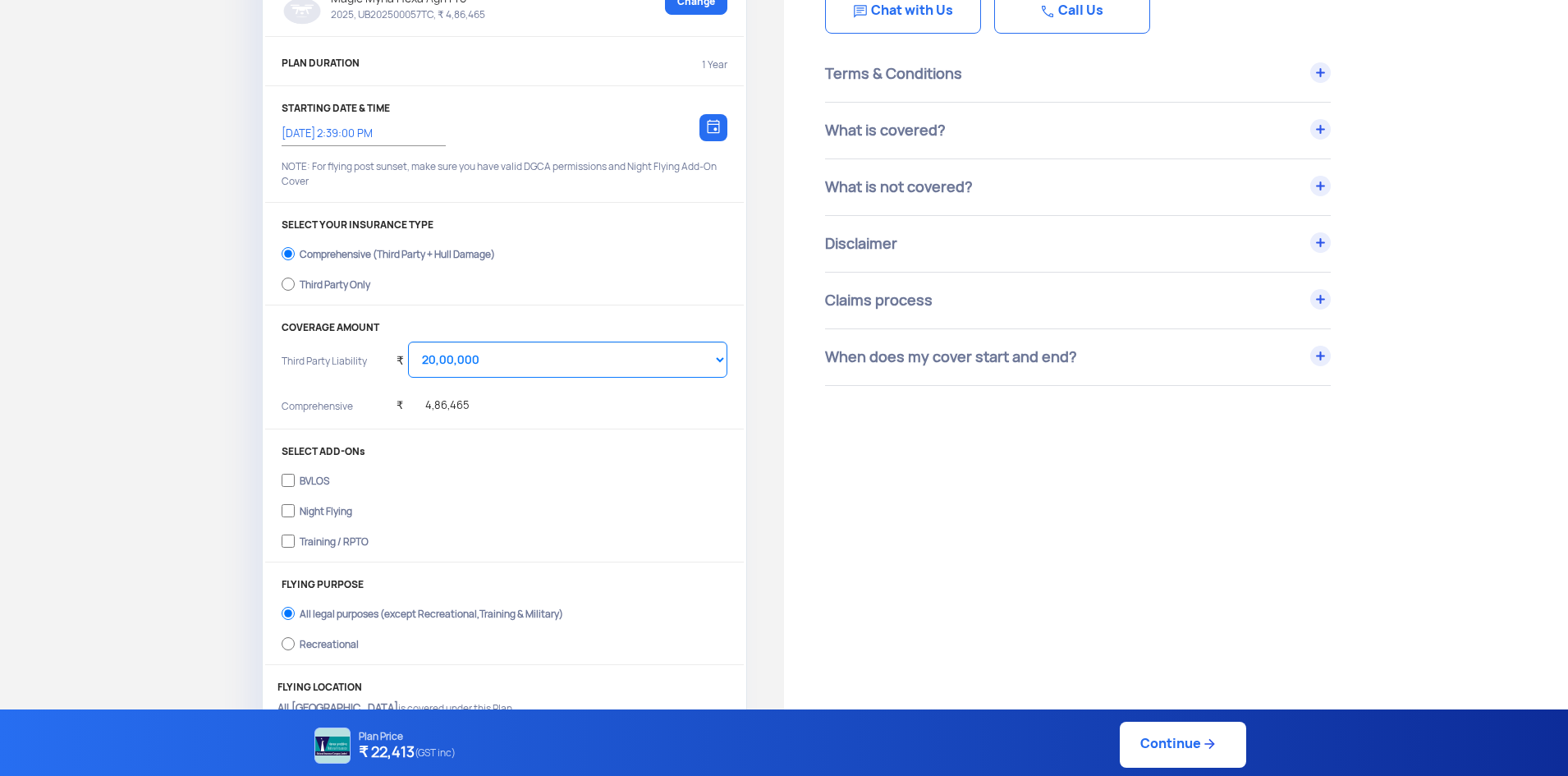
click at [306, 286] on div "Third Party Only" at bounding box center [335, 282] width 70 height 7
click at [295, 286] on input "Third Party Only" at bounding box center [288, 284] width 13 height 23
radio input "true"
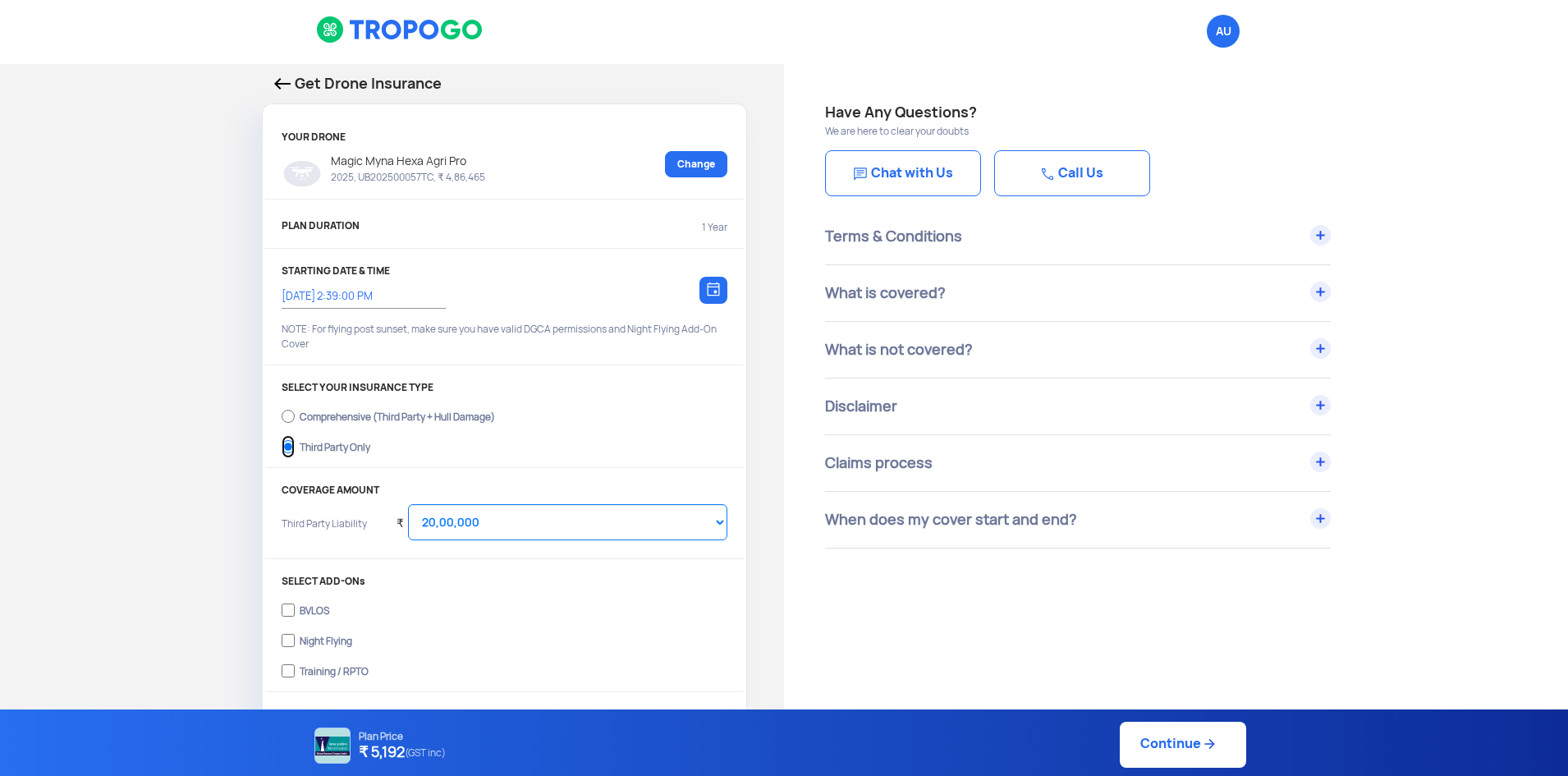
scroll to position [0, 0]
click at [1051, 725] on div "Plan Price ₹ 5,192 (GST inc) Continue" at bounding box center [779, 745] width 936 height 46
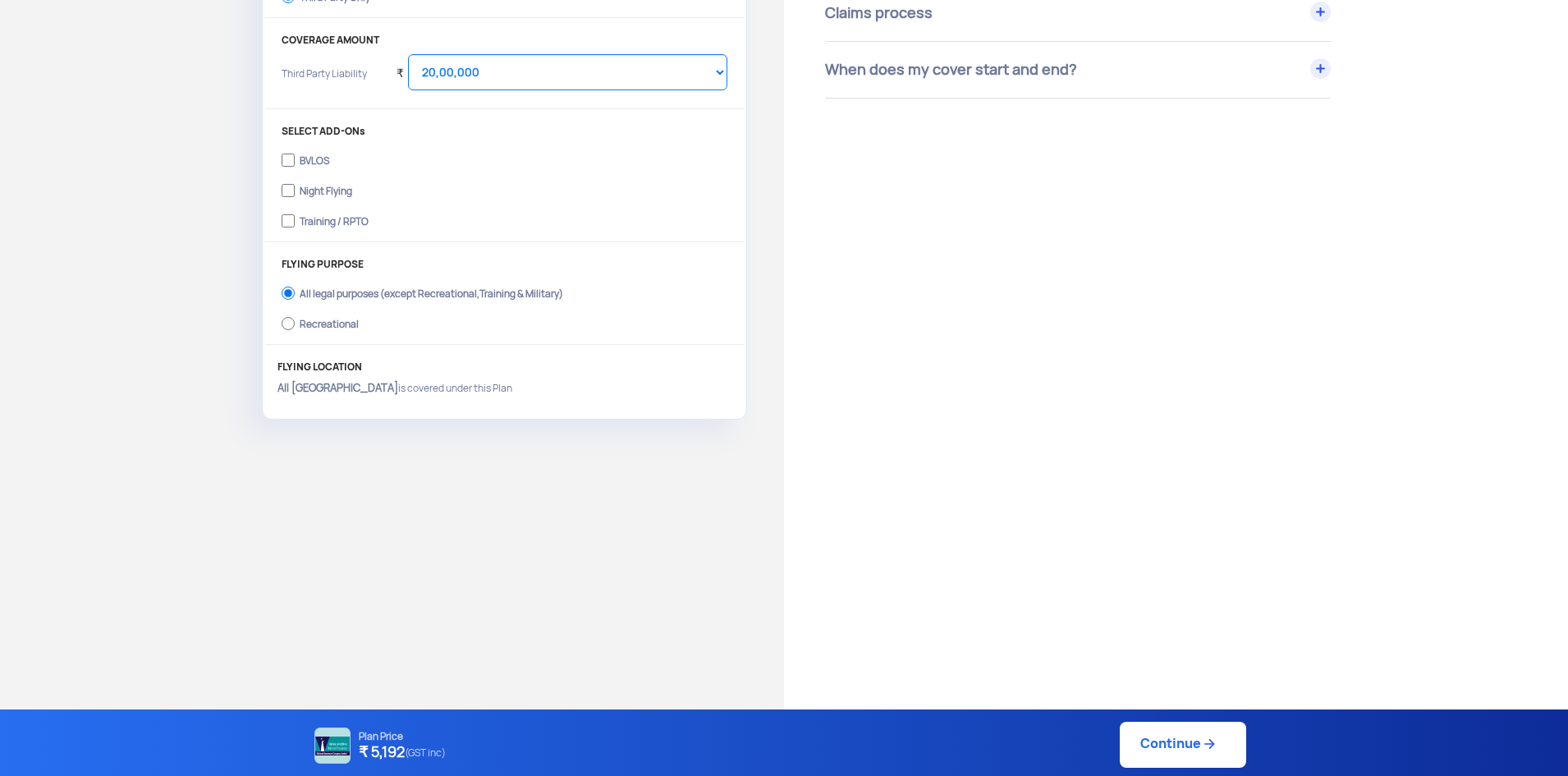
scroll to position [493, 0]
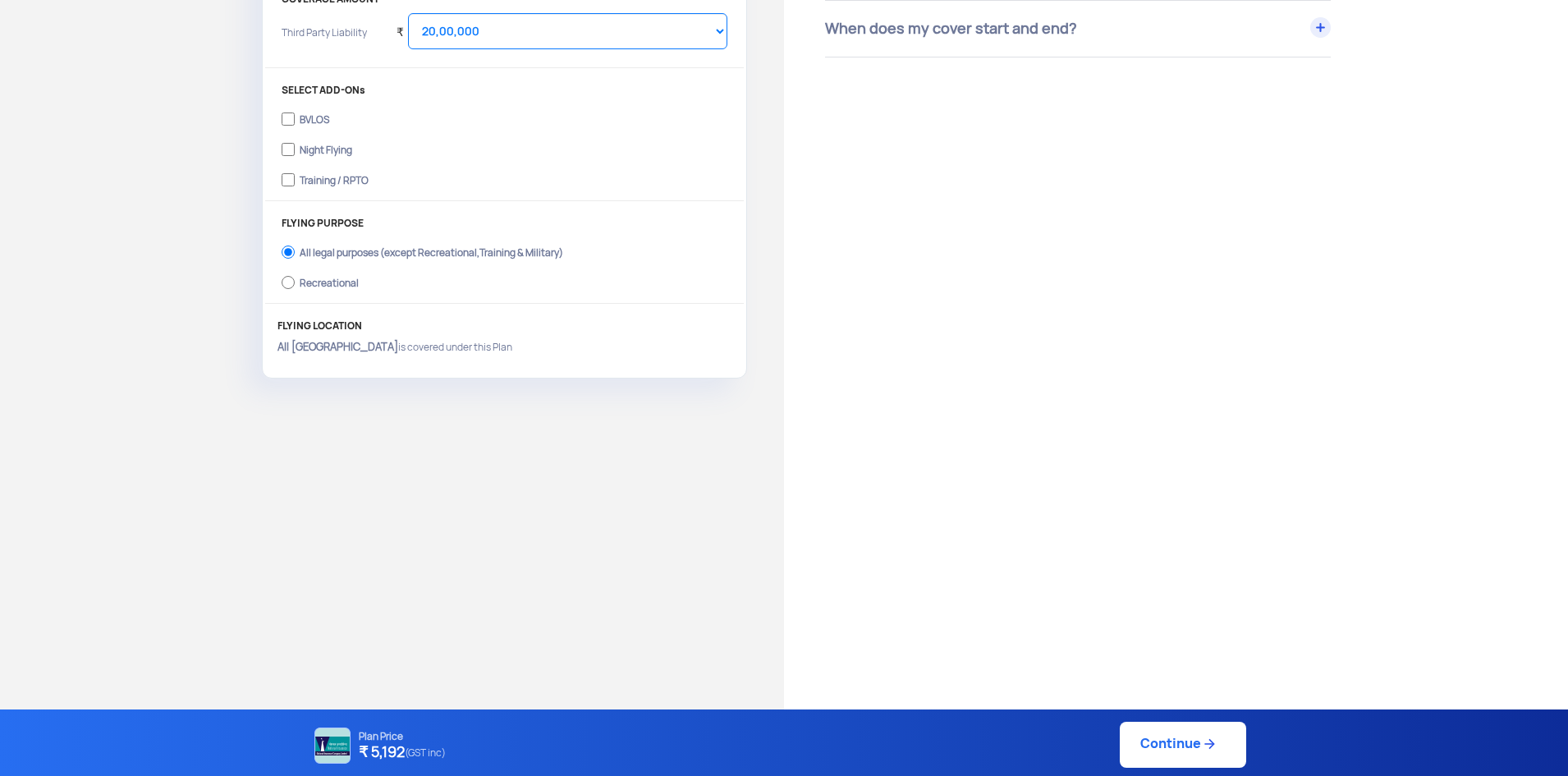
click at [1221, 747] on link "Continue" at bounding box center [1183, 745] width 127 height 46
type input "[DATE] 2:53:00 PM"
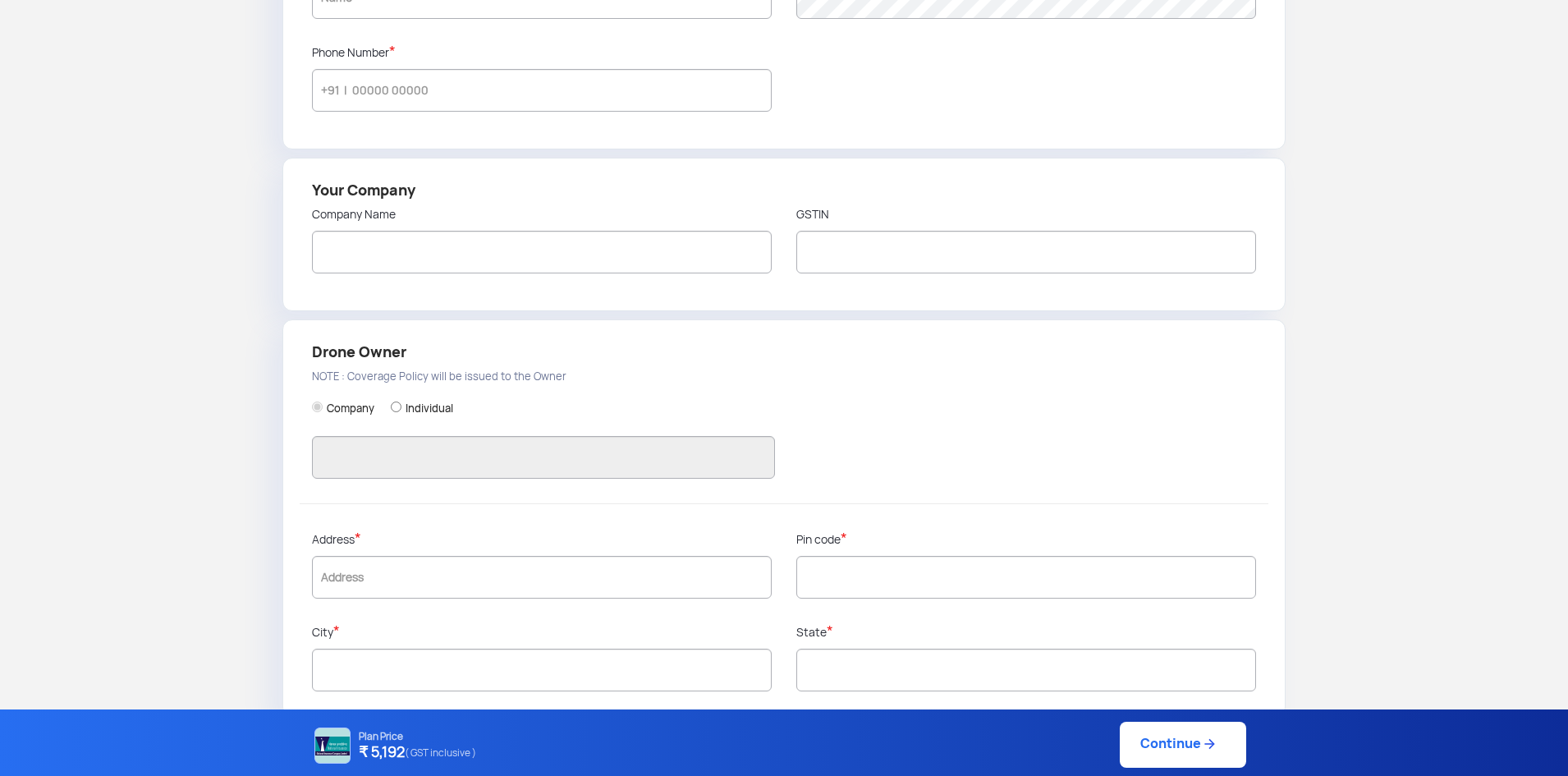
type input "7418617771"
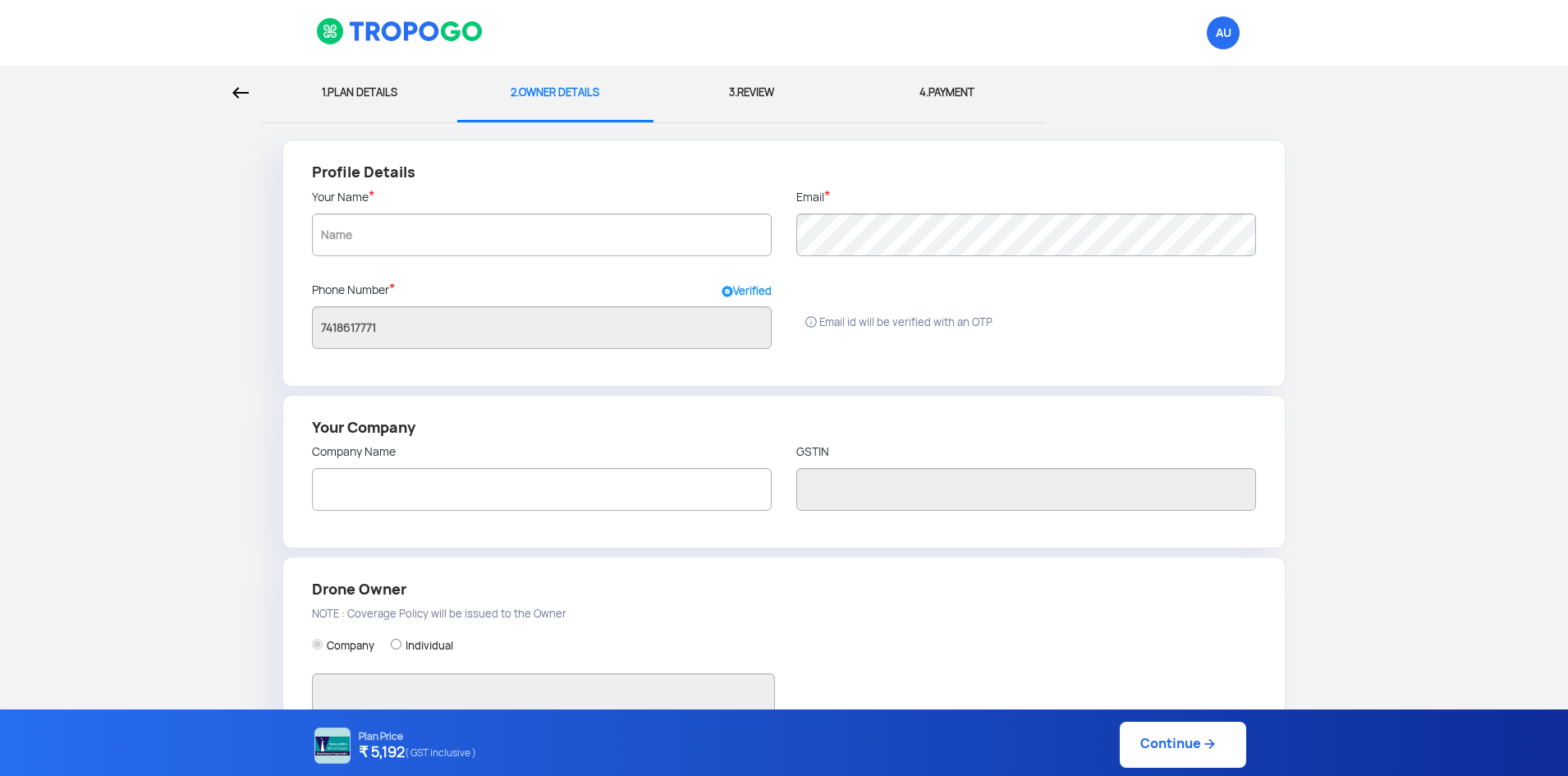
click at [1249, 702] on div "Company Individual" at bounding box center [784, 679] width 944 height 122
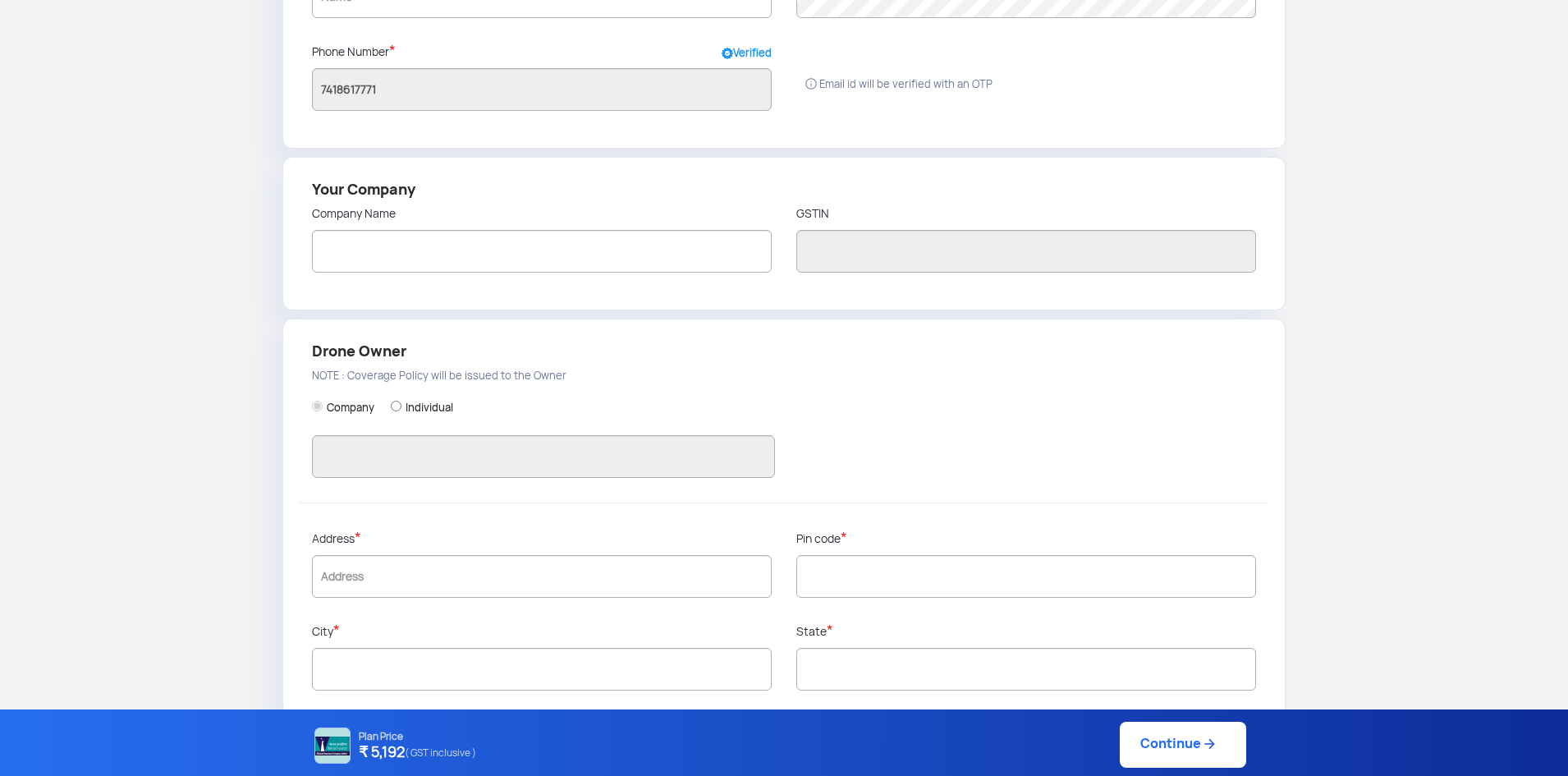
scroll to position [256, 0]
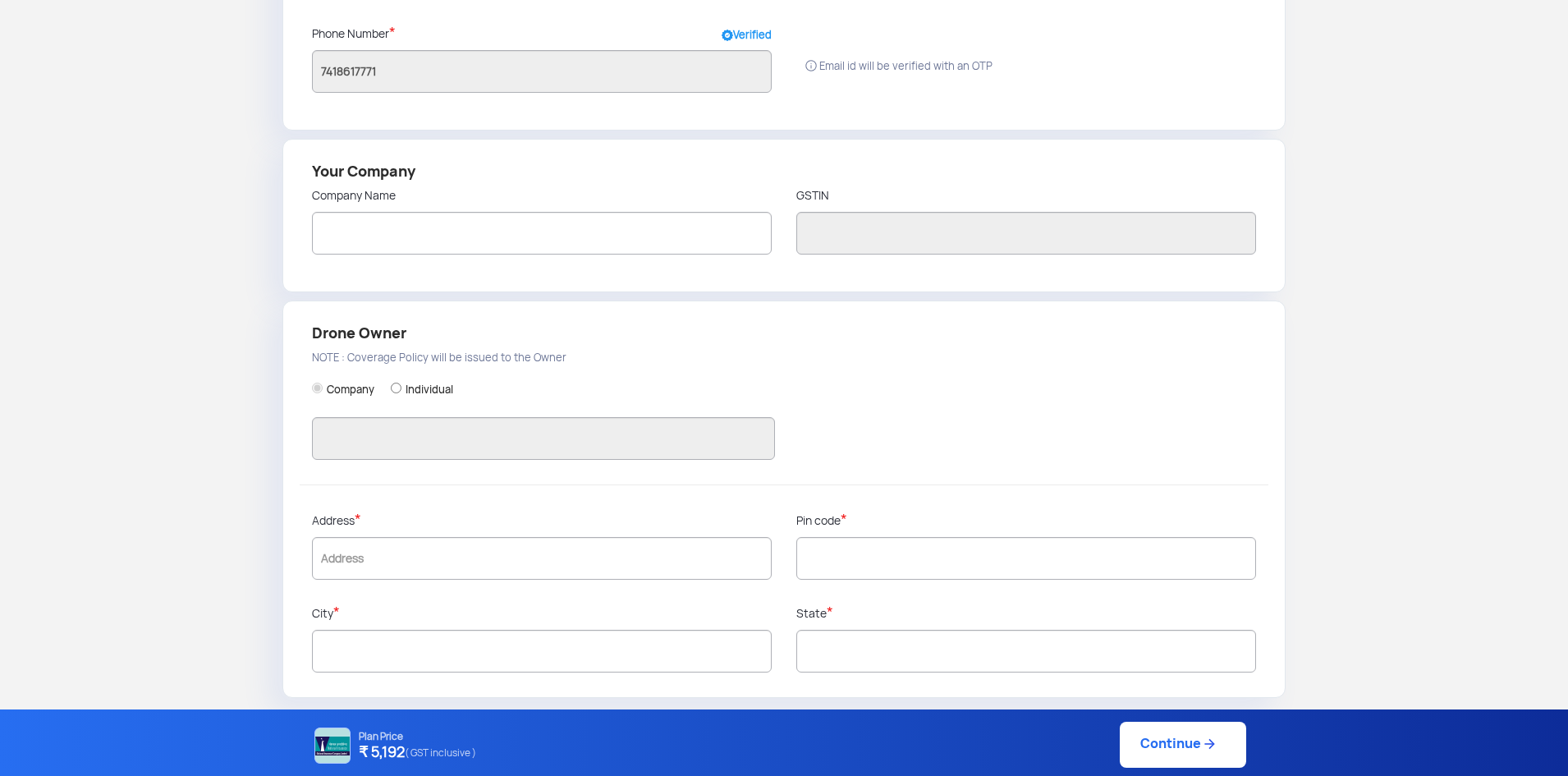
click at [1191, 749] on div "Plan Price ₹ 5,192 ( GST inclusive ) Continue" at bounding box center [779, 745] width 936 height 46
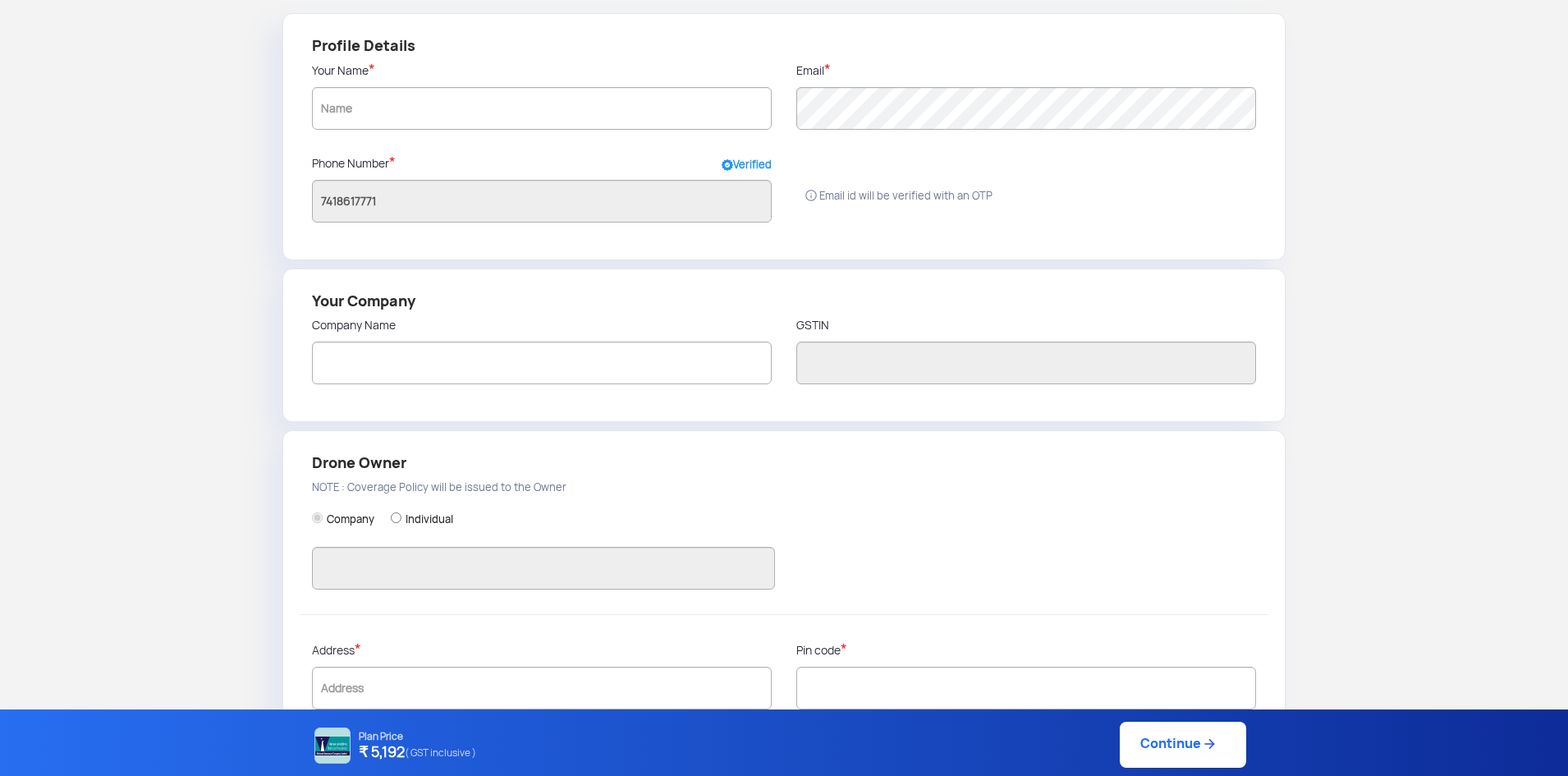
scroll to position [0, 0]
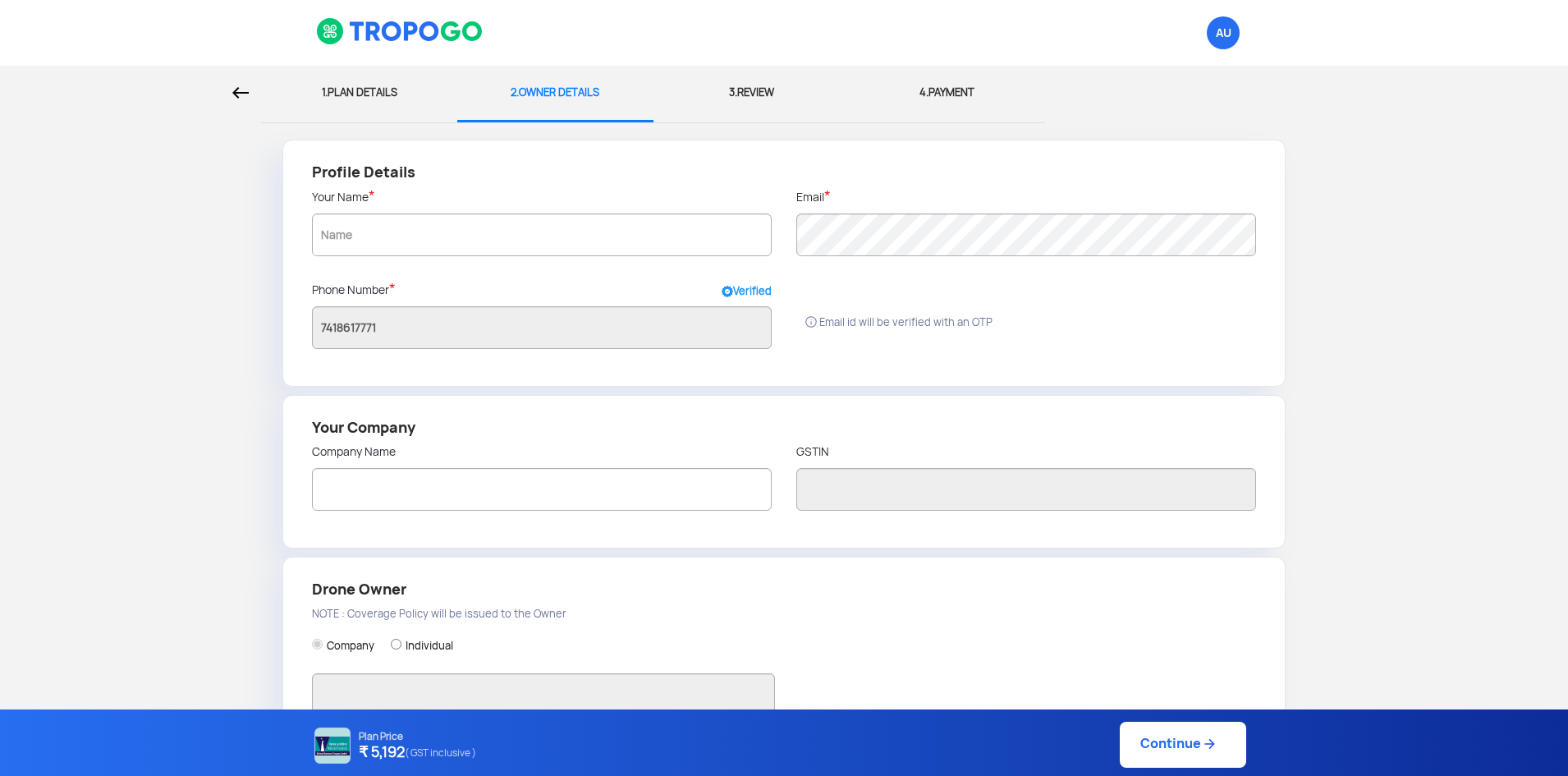
click at [732, 81] on div "3. REVIEW" at bounding box center [751, 92] width 171 height 54
click at [758, 100] on div "3. REVIEW" at bounding box center [751, 92] width 171 height 54
click at [949, 103] on div "4. PAYMENT" at bounding box center [948, 92] width 171 height 54
click at [452, 220] on input "text" at bounding box center [542, 235] width 460 height 43
type input "n"
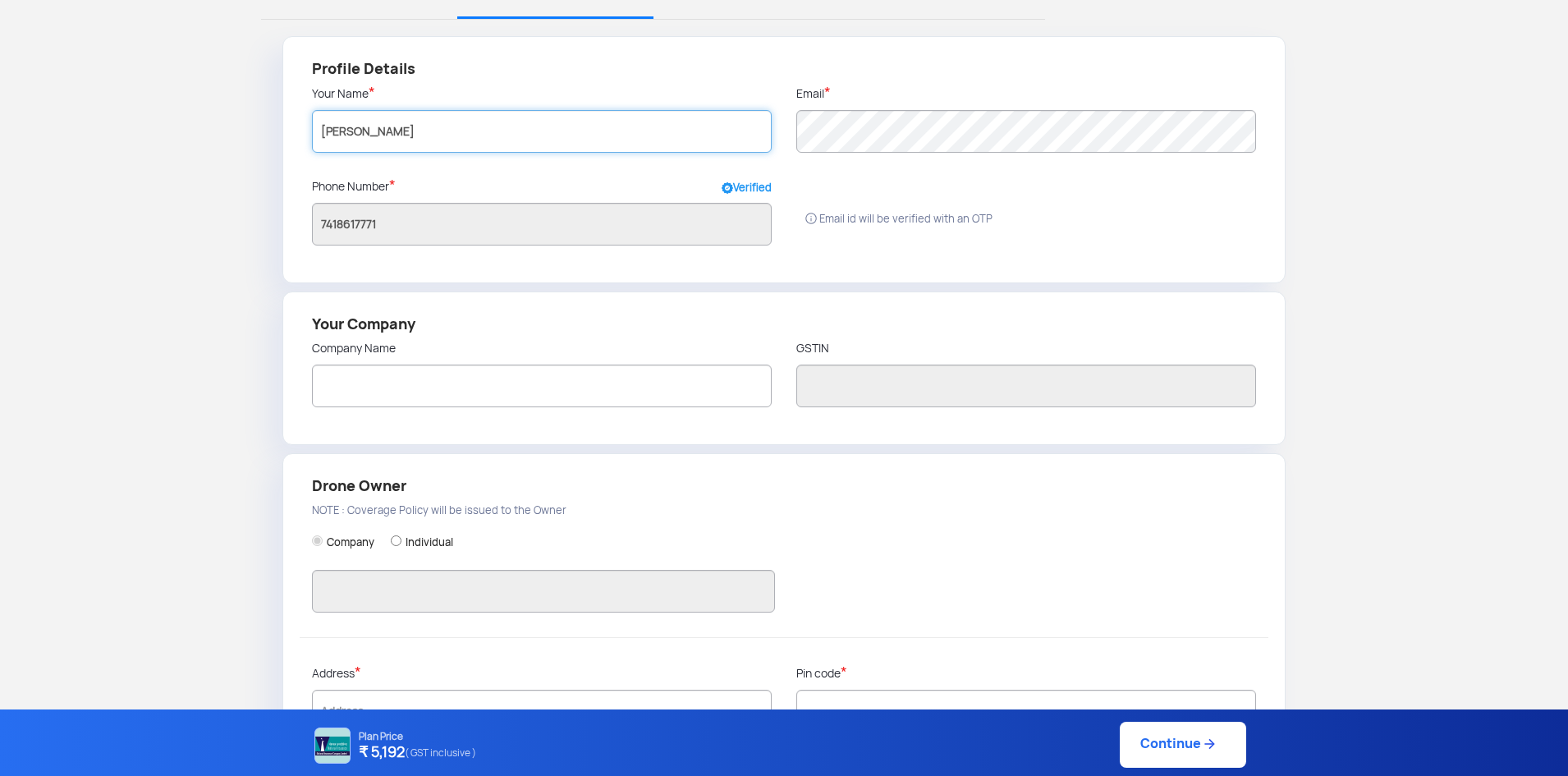
scroll to position [256, 0]
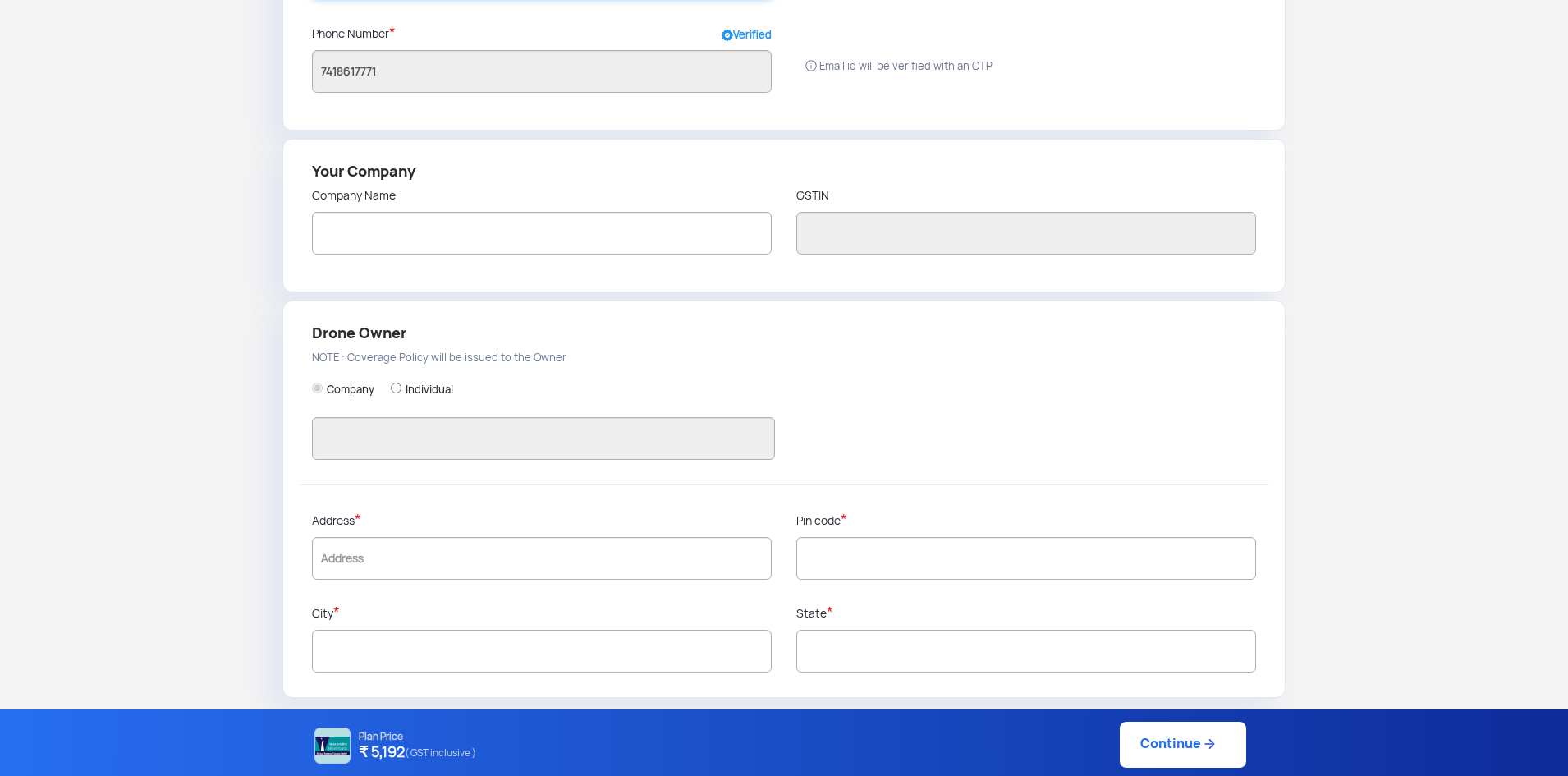
type input "[PERSON_NAME]"
radio input "false"
radio input "true"
type input "[PERSON_NAME]"
drag, startPoint x: 1023, startPoint y: 571, endPoint x: 1014, endPoint y: 575, distance: 9.8
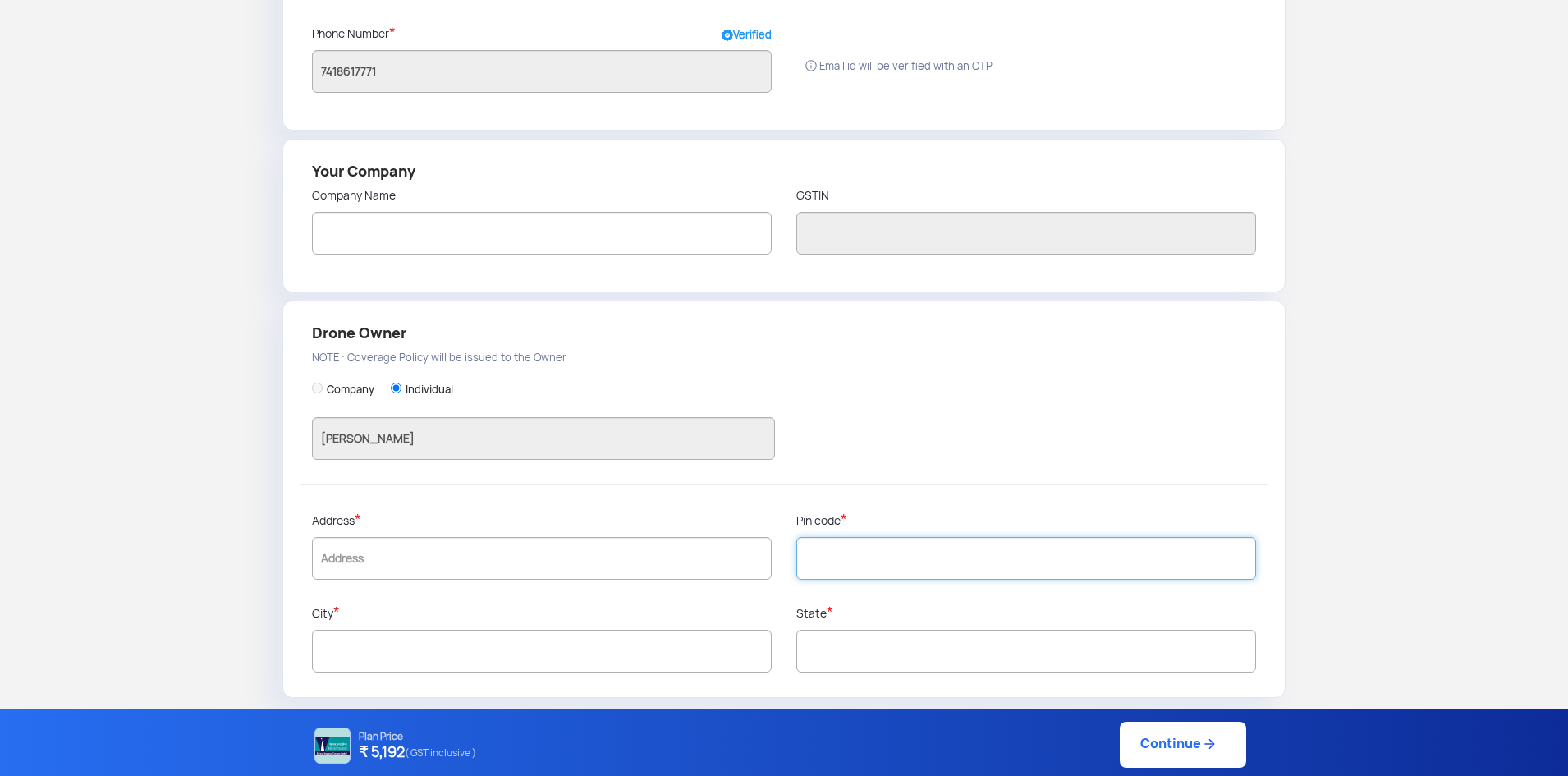
click at [1021, 571] on input "text" at bounding box center [1026, 558] width 460 height 43
click at [1355, 349] on form "Profile Details Your Name * [PERSON_NAME] Email * Phone Number * Verified [PHON…" at bounding box center [784, 290] width 1544 height 814
